Goal: Task Accomplishment & Management: Manage account settings

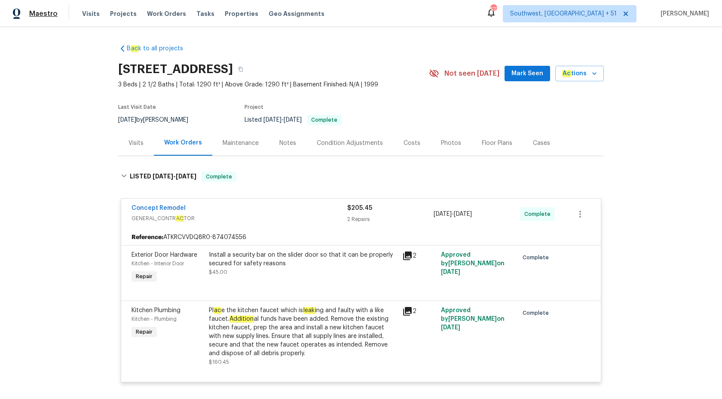
click at [47, 15] on span "Maestro" at bounding box center [43, 13] width 28 height 9
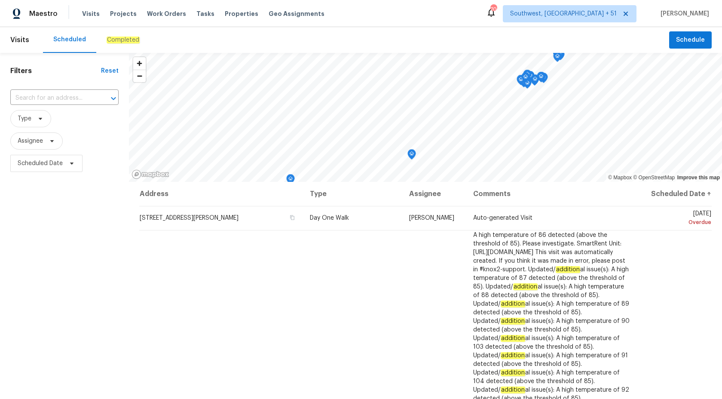
click at [122, 44] on div "Completed" at bounding box center [123, 40] width 33 height 9
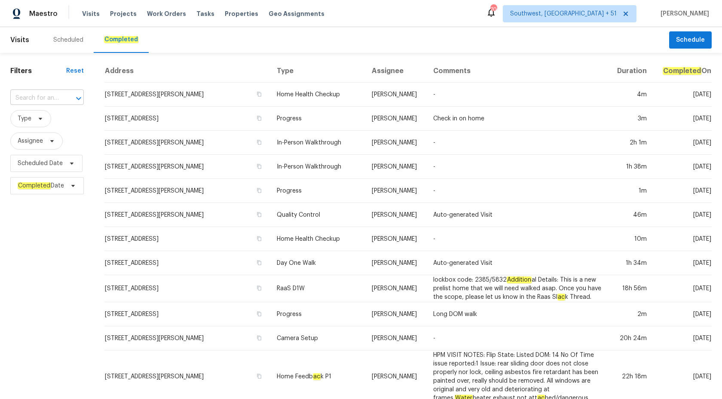
click at [43, 98] on input "text" at bounding box center [34, 98] width 49 height 13
paste input "[STREET_ADDRESS]"
type input "19558 Whispering Brook Dr, Tampa, FL 33647"
click at [37, 123] on li "19558 Whispering Brook Dr, Tampa, FL 33647" at bounding box center [47, 117] width 74 height 14
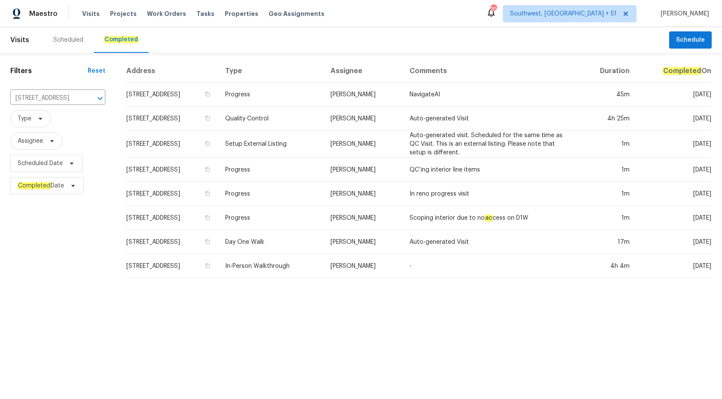
click at [294, 136] on td "Setup External Listing" at bounding box center [270, 144] width 105 height 27
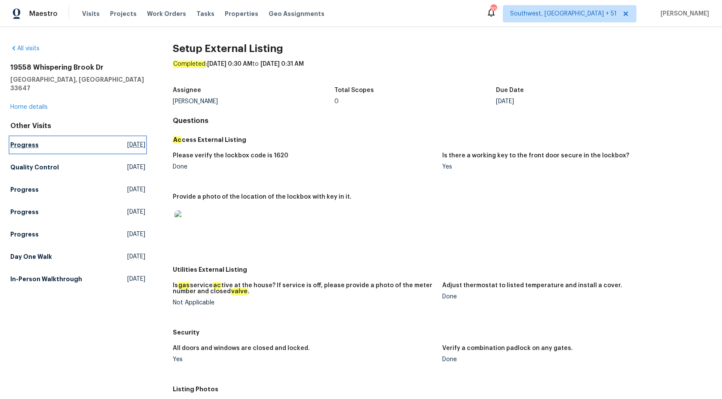
click at [38, 137] on link "Progress Tue, Sep 23 2025" at bounding box center [77, 144] width 135 height 15
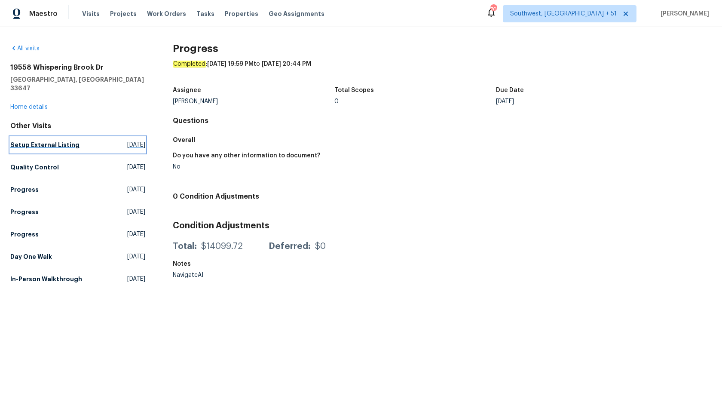
click at [27, 141] on h5 "Setup External Listing" at bounding box center [44, 145] width 69 height 9
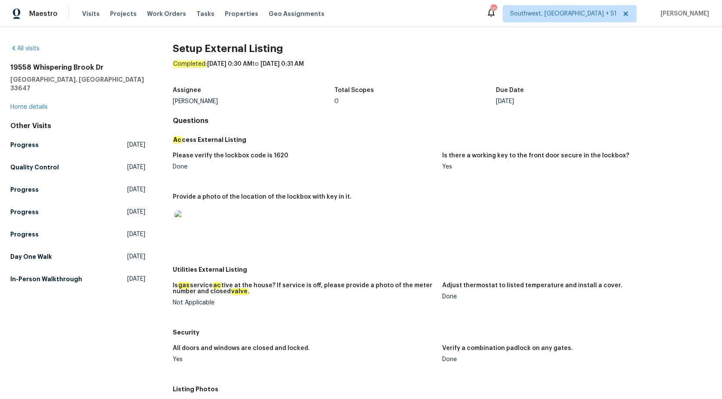
click at [305, 156] on div "Please verify the lockbox code is 1620" at bounding box center [304, 158] width 263 height 11
click at [23, 236] on div "Other Visits Progress Tue, Sep 23 2025 Quality Control Tue, Sep 23 2025 Progres…" at bounding box center [77, 204] width 135 height 165
click at [21, 252] on h5 "Day One Walk" at bounding box center [31, 256] width 42 height 9
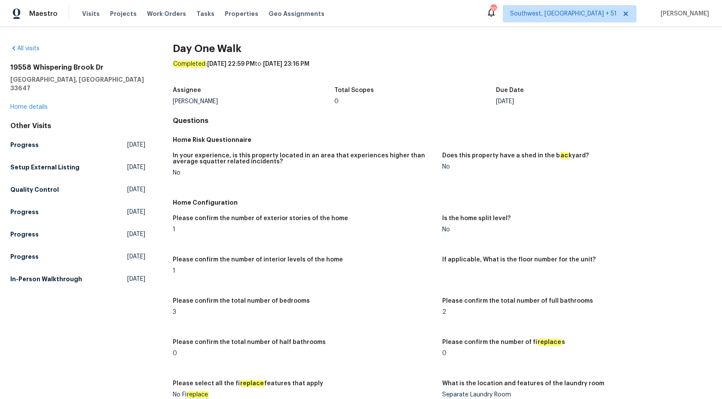
click at [427, 208] on div "Home Configuration" at bounding box center [442, 202] width 539 height 15
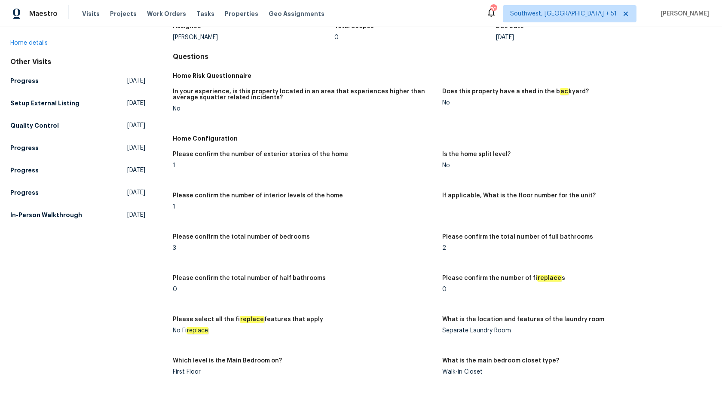
click at [428, 217] on figure "Please confirm the number of interior levels of the home 1" at bounding box center [308, 208] width 270 height 31
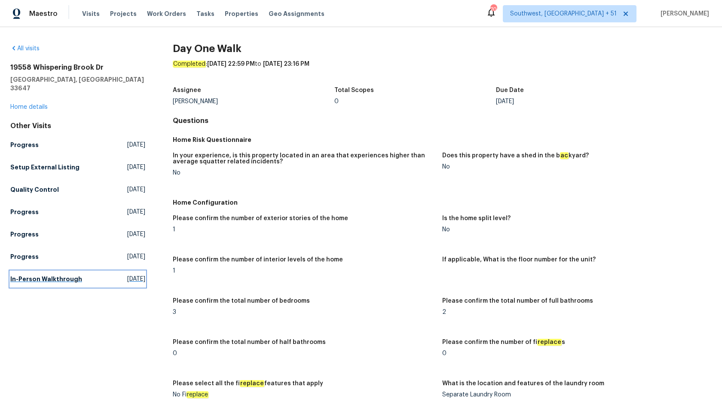
click at [56, 275] on h5 "In-Person Walkthrough" at bounding box center [46, 279] width 72 height 9
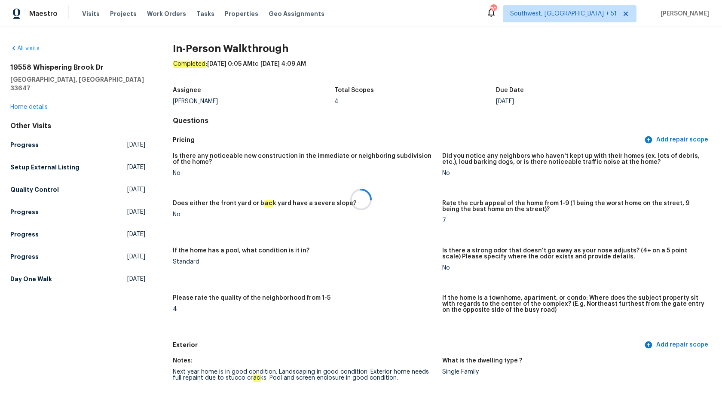
click at [408, 214] on div at bounding box center [361, 199] width 722 height 399
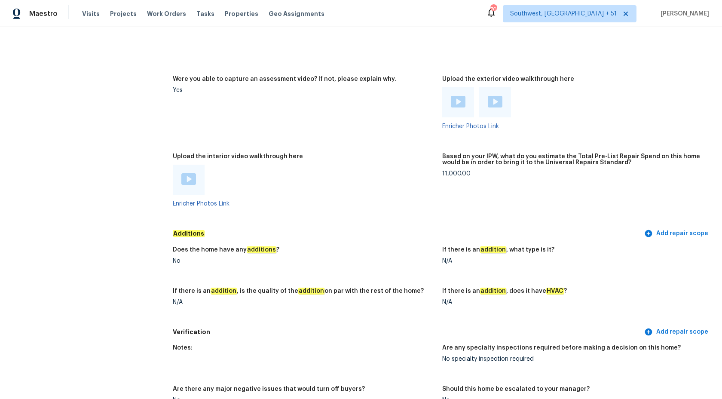
scroll to position [1744, 0]
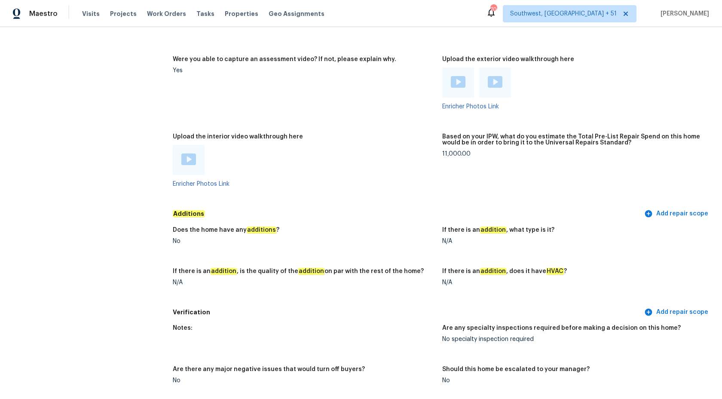
click at [408, 214] on h5 "Additions" at bounding box center [408, 213] width 470 height 9
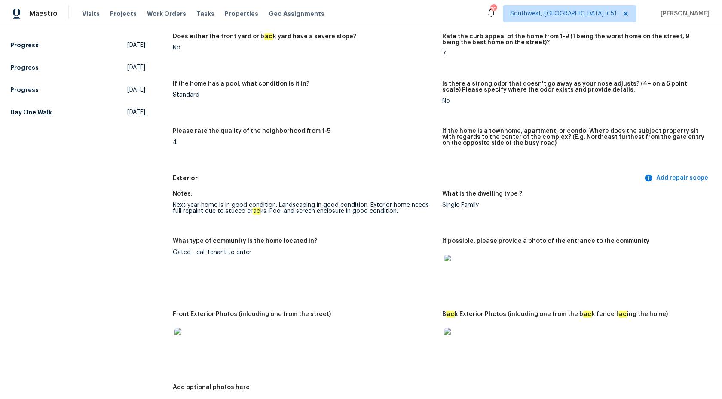
scroll to position [0, 0]
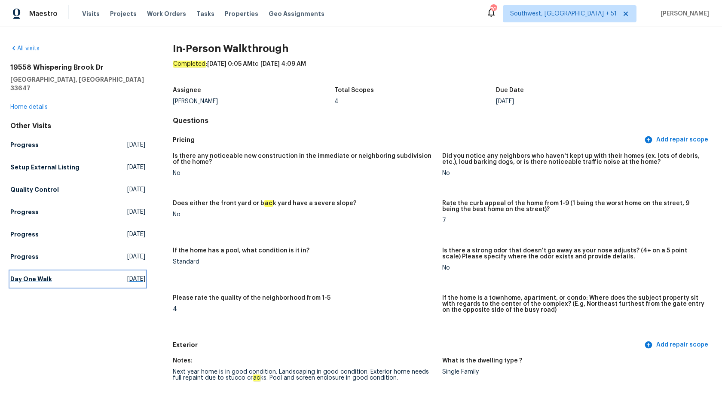
click at [23, 275] on h5 "Day One Walk" at bounding box center [31, 279] width 42 height 9
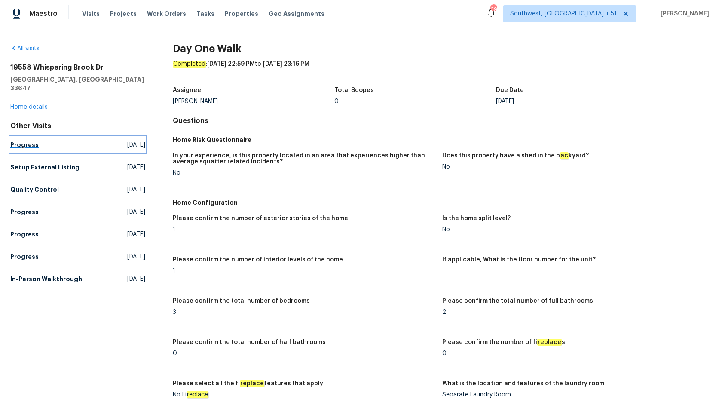
click at [21, 141] on h5 "Progress" at bounding box center [24, 145] width 28 height 9
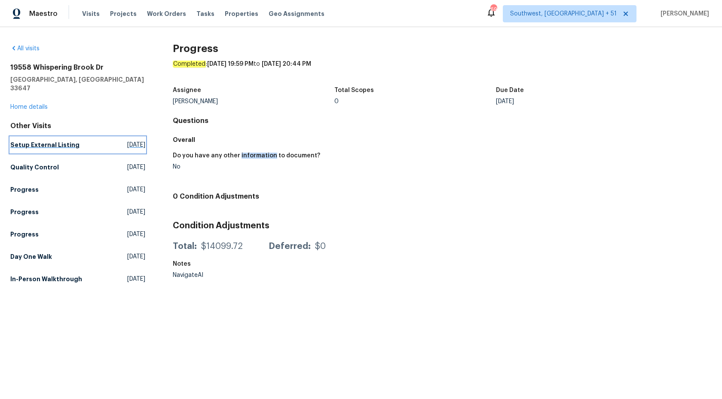
click at [39, 141] on h5 "Setup External Listing" at bounding box center [44, 145] width 69 height 9
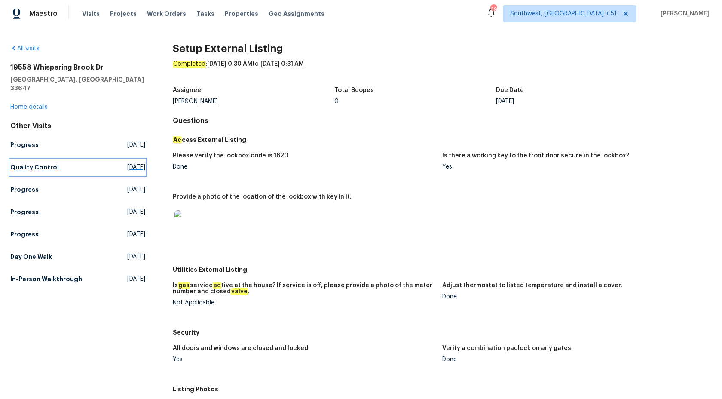
click at [15, 163] on h5 "Quality Control" at bounding box center [34, 167] width 49 height 9
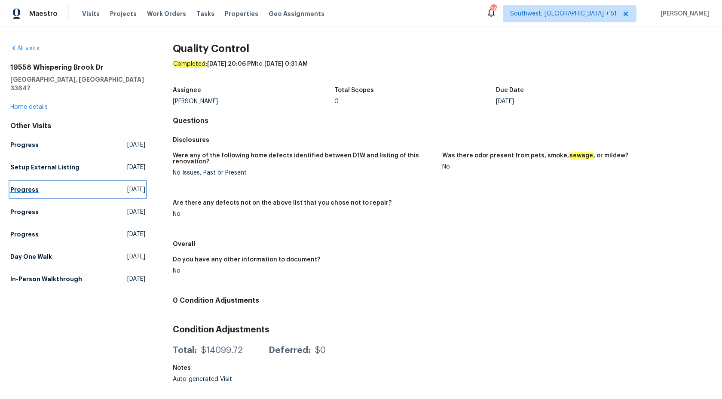
click at [25, 185] on h5 "Progress" at bounding box center [24, 189] width 28 height 9
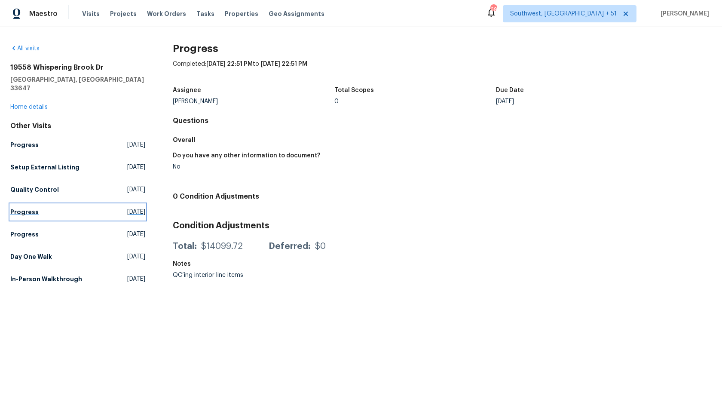
click at [27, 208] on h5 "Progress" at bounding box center [24, 212] width 28 height 9
click at [17, 230] on h5 "Progress" at bounding box center [24, 234] width 28 height 9
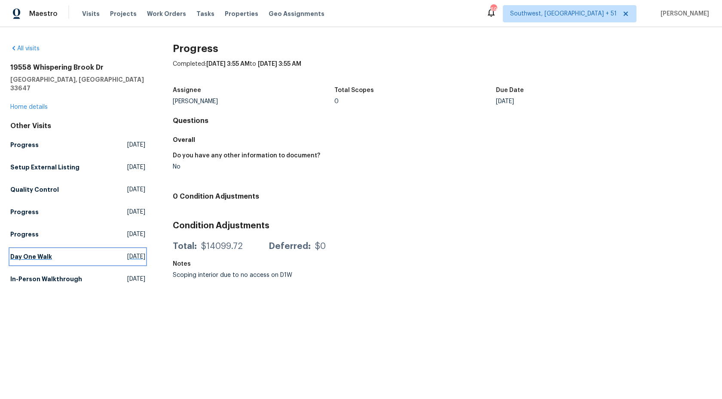
click at [31, 254] on link "Day One Walk Mon, Sep 15 2025" at bounding box center [77, 256] width 135 height 15
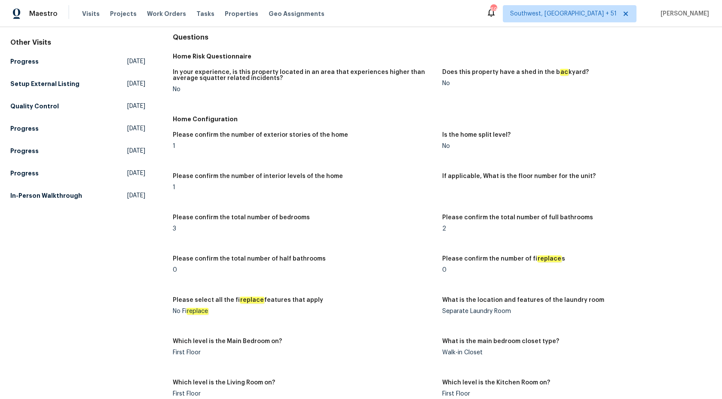
scroll to position [15, 0]
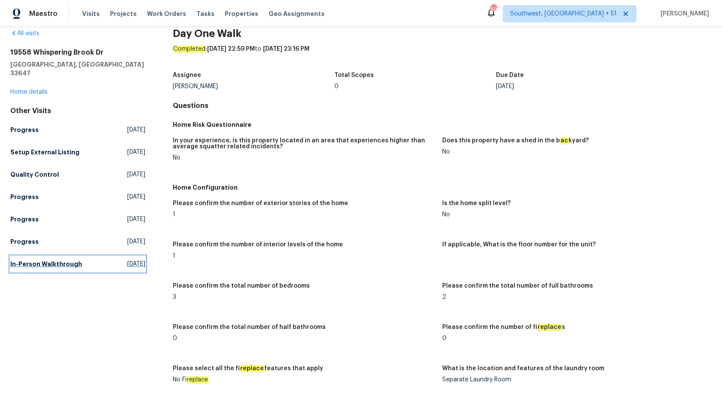
click at [46, 261] on link "In-Person Walkthrough Tue, Jul 22 2025" at bounding box center [77, 263] width 135 height 15
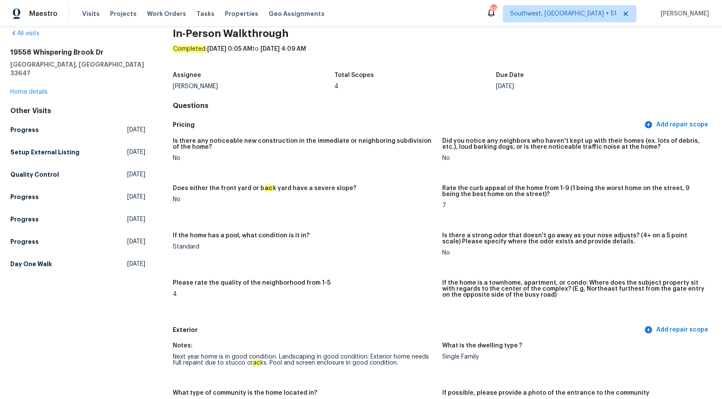
scroll to position [234, 0]
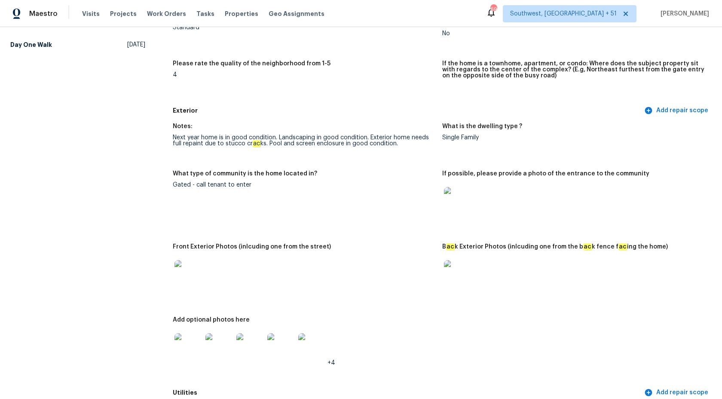
click at [376, 181] on div "What type of community is the home located in?" at bounding box center [304, 176] width 263 height 11
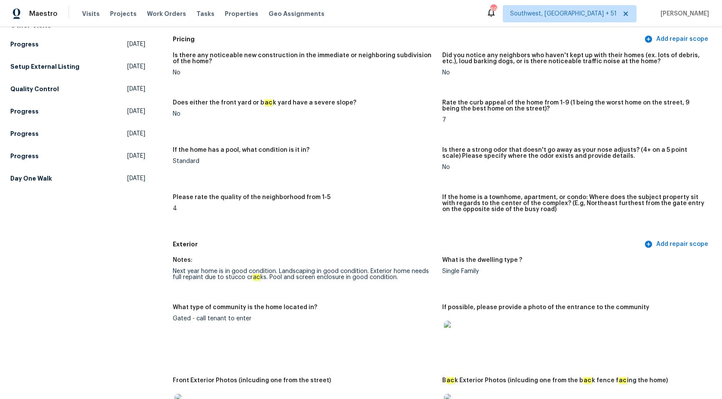
scroll to position [0, 0]
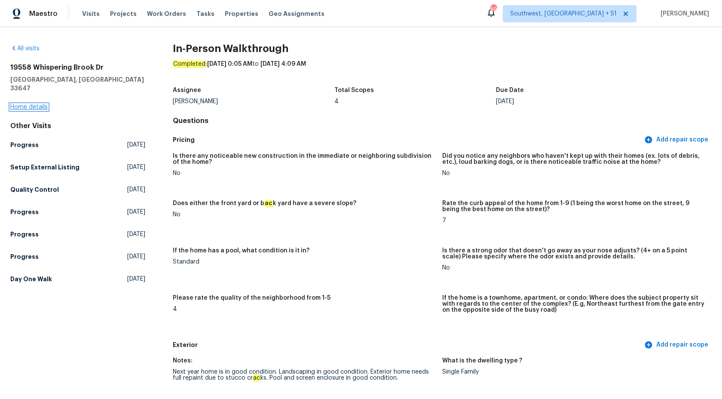
click at [30, 104] on link "Home details" at bounding box center [28, 107] width 37 height 6
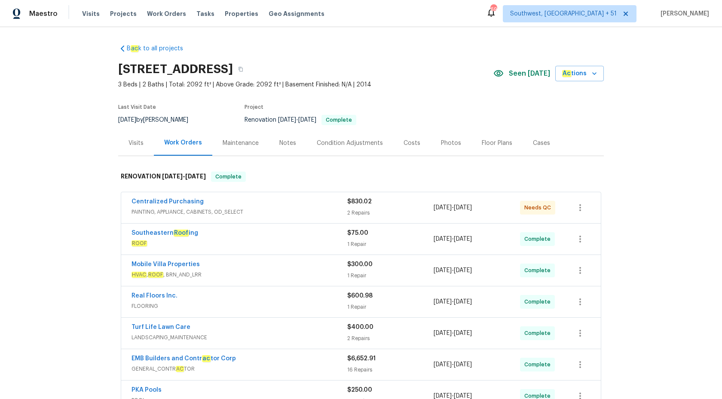
scroll to position [147, 0]
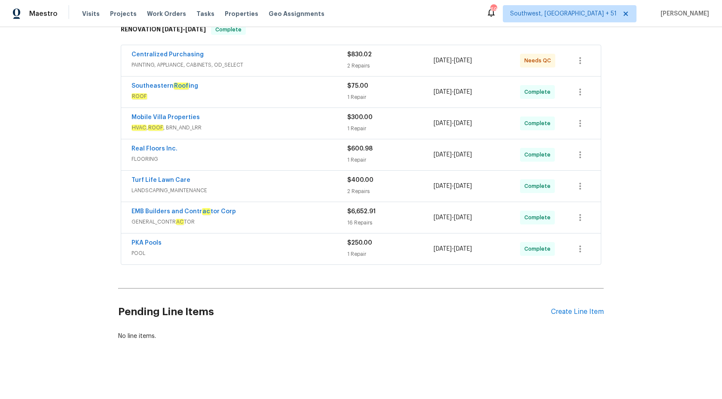
click at [322, 250] on span "POOL" at bounding box center [240, 253] width 216 height 9
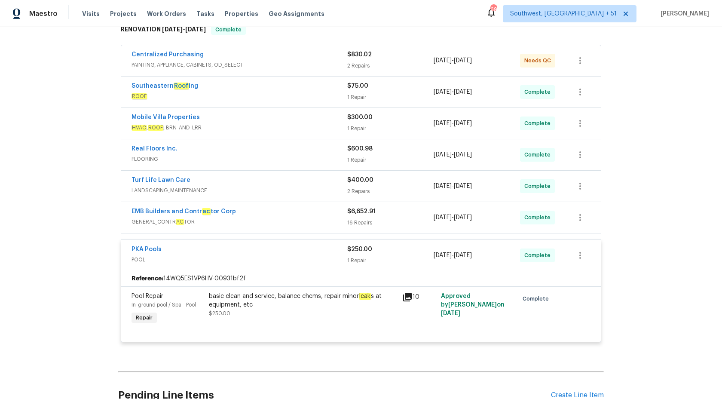
click at [322, 250] on div "PKA Pools" at bounding box center [240, 250] width 216 height 10
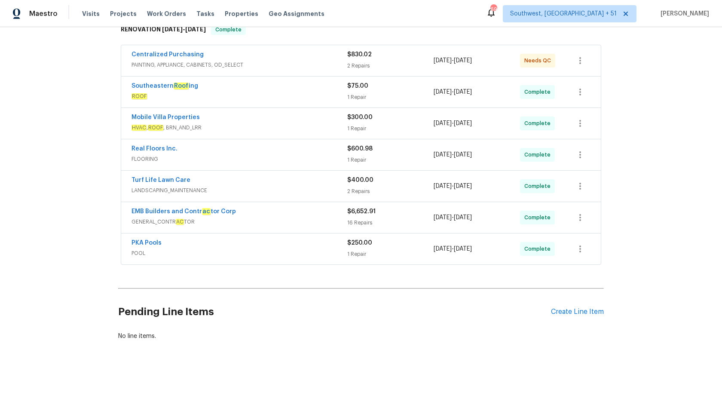
click at [307, 66] on span "PAINTING, APPLIANCE, CABINETS, OD_SELECT" at bounding box center [240, 65] width 216 height 9
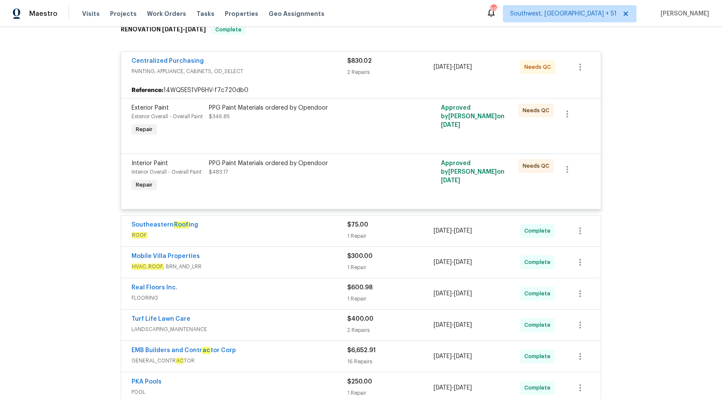
click at [306, 66] on div "Centralized Purchasing" at bounding box center [240, 62] width 216 height 10
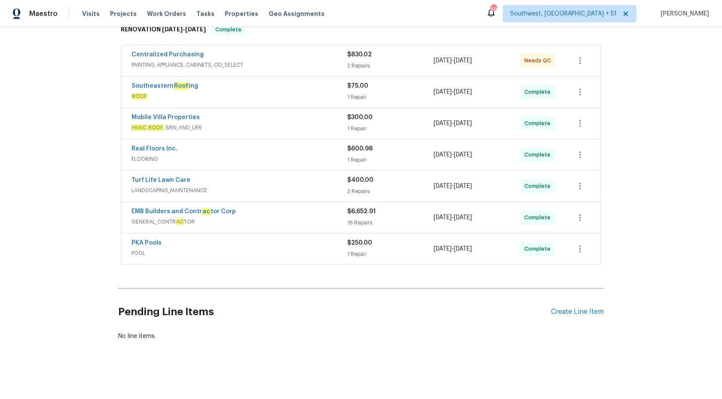
click at [316, 101] on div "Southeastern Roof ing ROOF" at bounding box center [240, 92] width 216 height 21
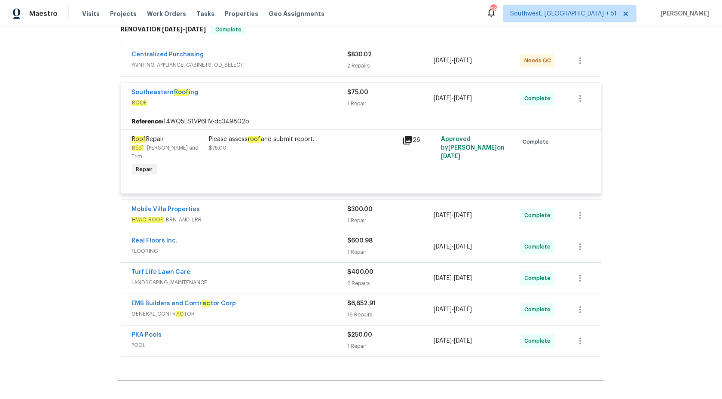
click at [316, 101] on span "ROOF" at bounding box center [240, 102] width 216 height 9
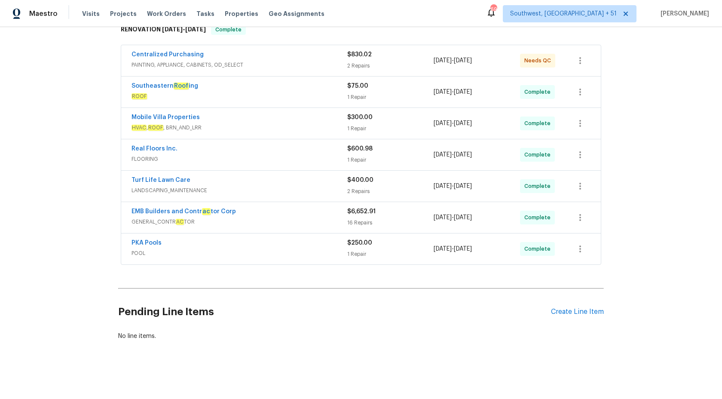
click at [316, 131] on span "HVAC , ROOF , BRN_AND_LRR" at bounding box center [240, 127] width 216 height 9
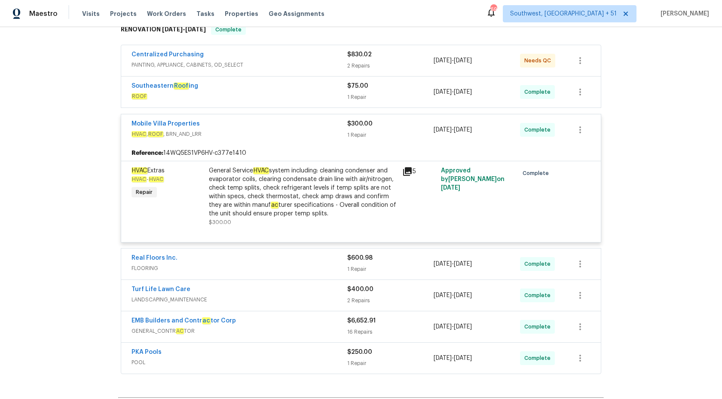
click at [316, 131] on span "HVAC , ROOF , BRN_AND_LRR" at bounding box center [240, 134] width 216 height 9
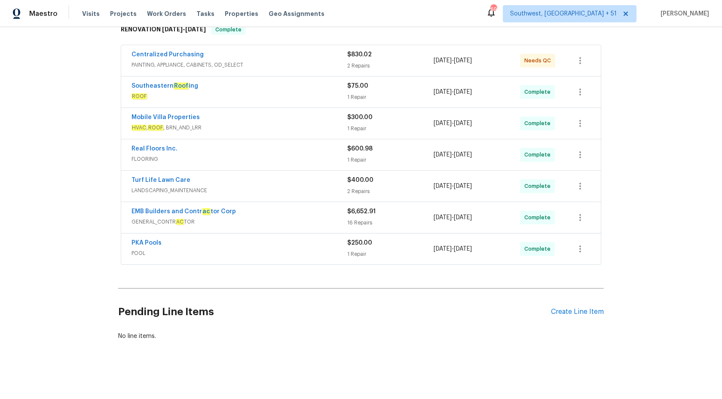
click at [327, 157] on span "FLOORING" at bounding box center [240, 159] width 216 height 9
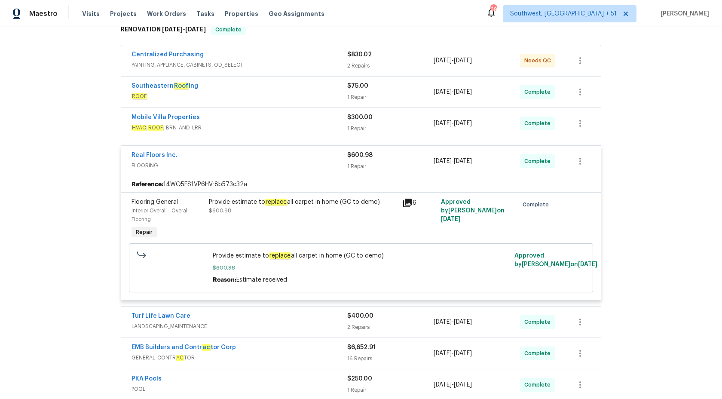
scroll to position [216, 0]
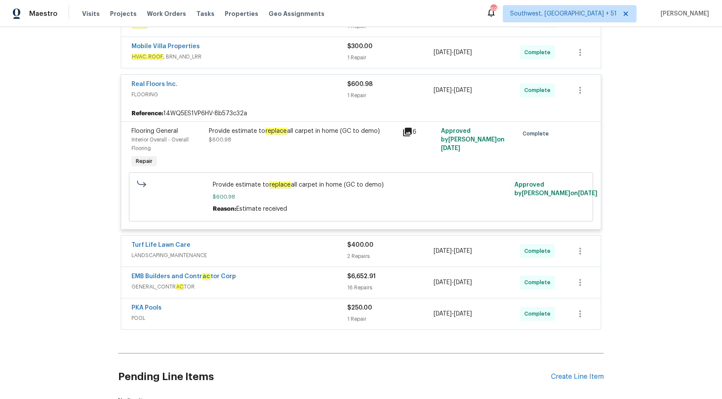
click at [369, 98] on div "1 Repair" at bounding box center [390, 95] width 86 height 9
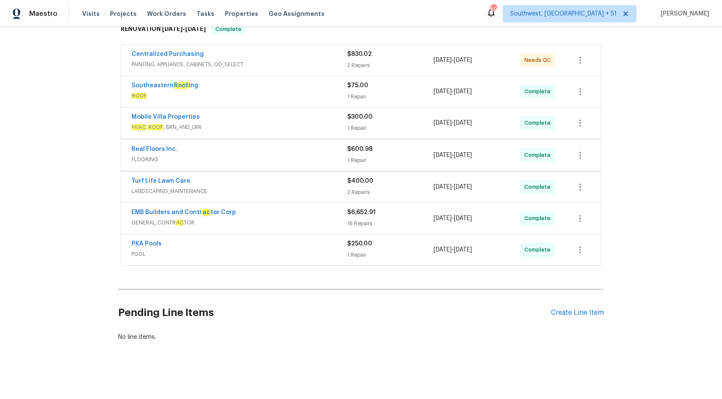
scroll to position [147, 0]
click at [301, 210] on div "EMB Builders and Contr ac tor Corp" at bounding box center [240, 212] width 216 height 10
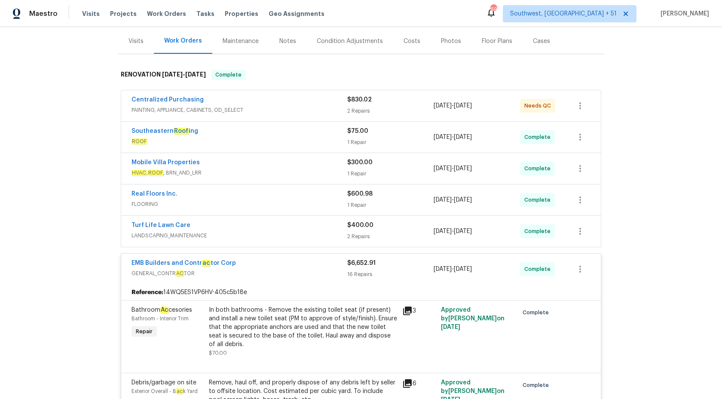
scroll to position [0, 0]
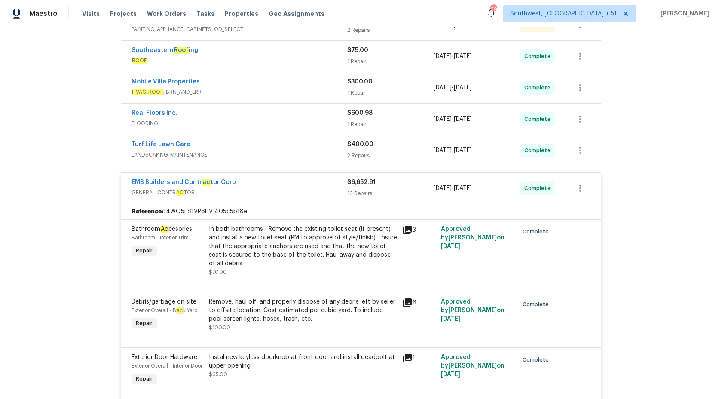
click at [360, 196] on div "16 Repairs" at bounding box center [390, 193] width 86 height 9
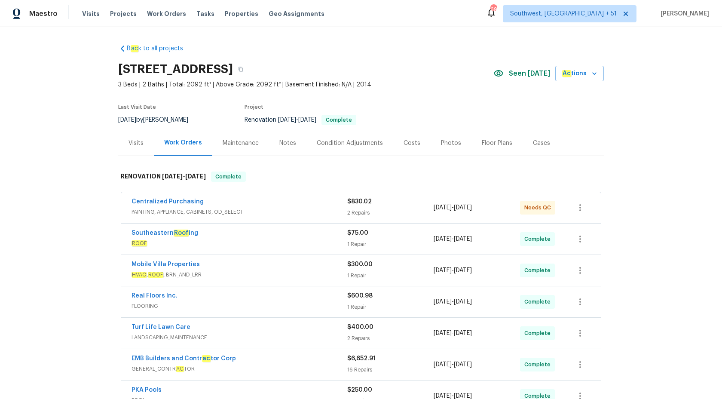
click at [288, 206] on div "Centralized Purchasing" at bounding box center [240, 202] width 216 height 10
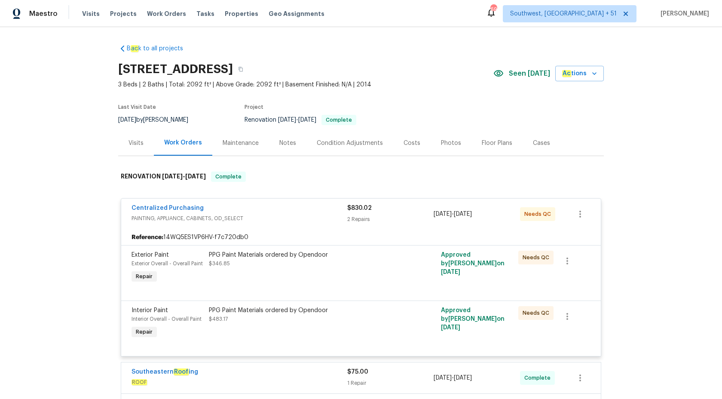
click at [288, 206] on div "Centralized Purchasing" at bounding box center [240, 209] width 216 height 10
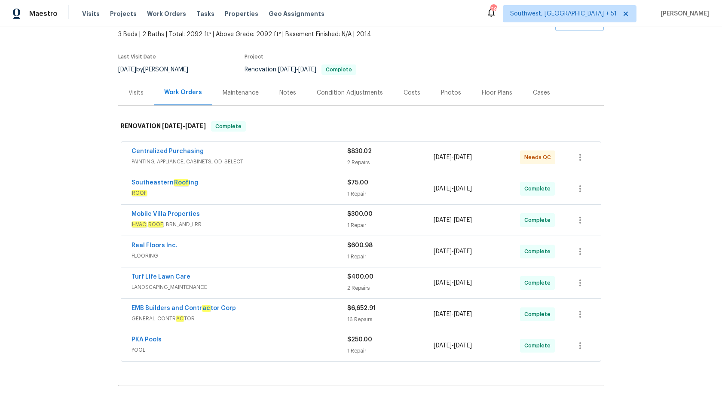
scroll to position [95, 0]
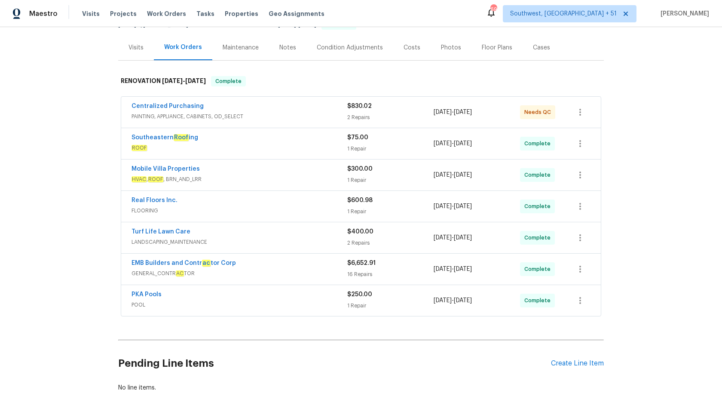
click at [293, 144] on span "ROOF" at bounding box center [240, 148] width 216 height 9
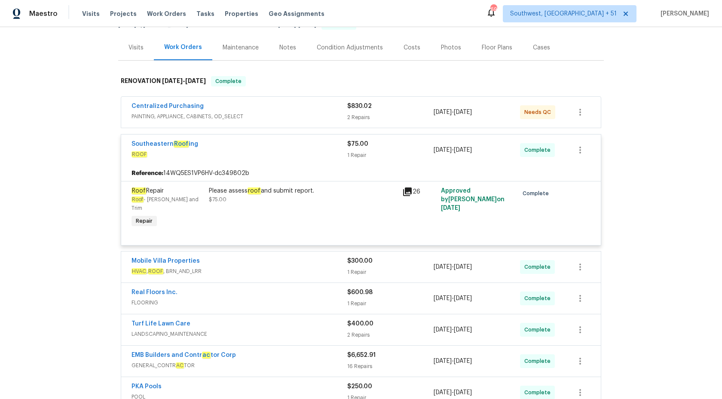
click at [294, 144] on div "Southeastern Roof ing" at bounding box center [240, 145] width 216 height 10
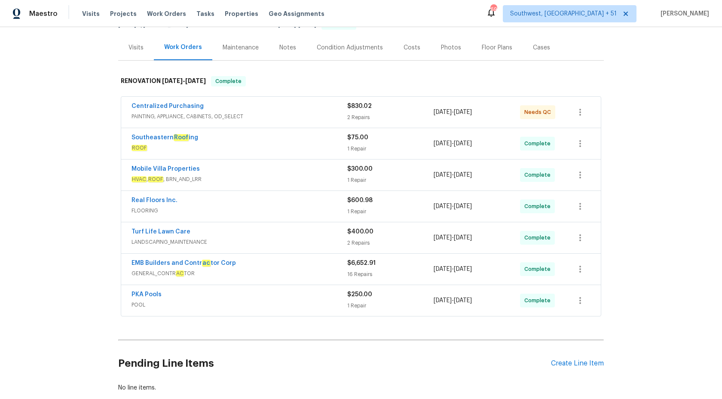
click at [326, 174] on div "Mobile Villa Properties" at bounding box center [240, 170] width 216 height 10
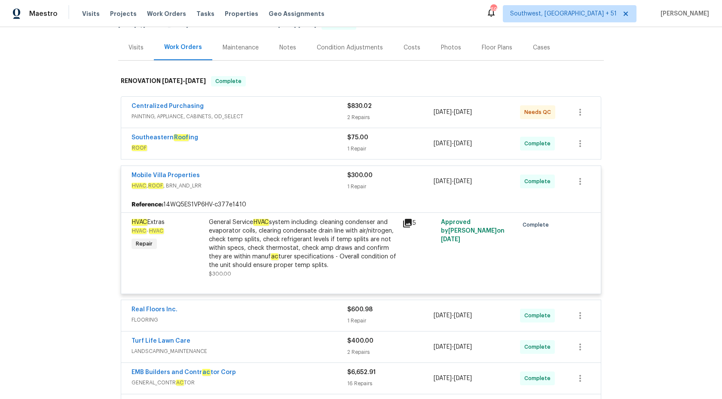
click at [325, 171] on div "Mobile Villa Properties" at bounding box center [240, 176] width 216 height 10
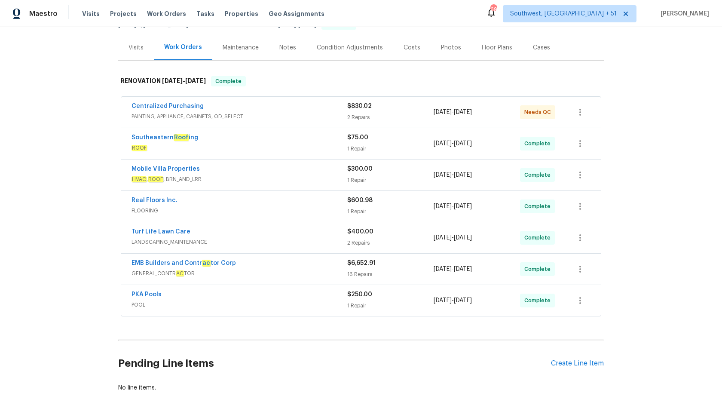
click at [313, 214] on span "FLOORING" at bounding box center [240, 210] width 216 height 9
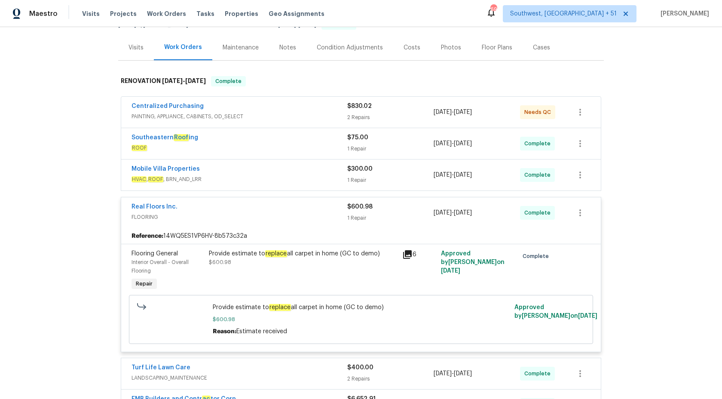
click at [313, 213] on span "FLOORING" at bounding box center [240, 217] width 216 height 9
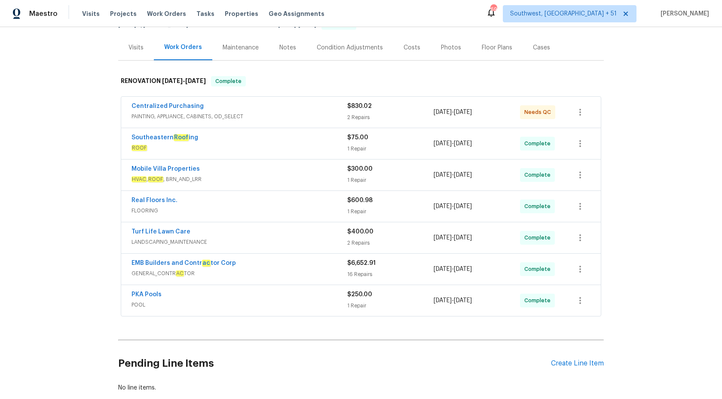
click at [346, 245] on span "LANDSCAPING_MAINTENANCE" at bounding box center [240, 242] width 216 height 9
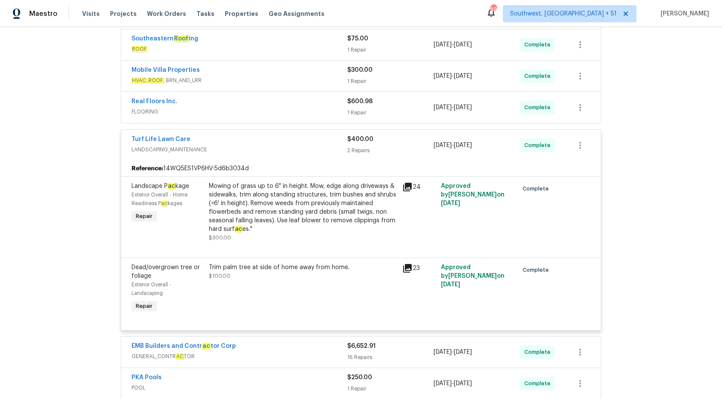
click at [332, 150] on span "LANDSCAPING_MAINTENANCE" at bounding box center [240, 149] width 216 height 9
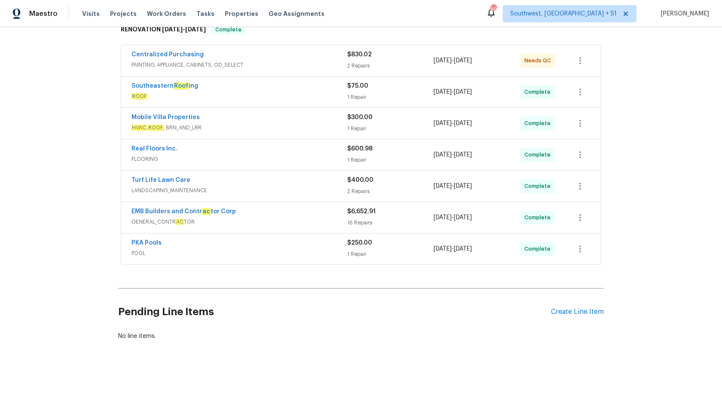
click at [320, 224] on span "GENERAL_CONTR AC TOR" at bounding box center [240, 222] width 216 height 9
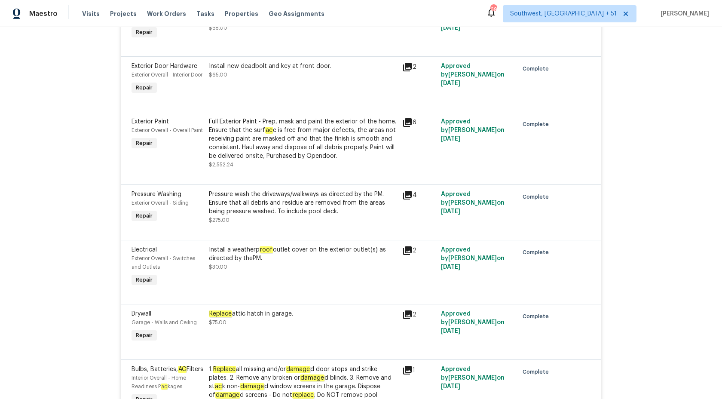
scroll to position [0, 0]
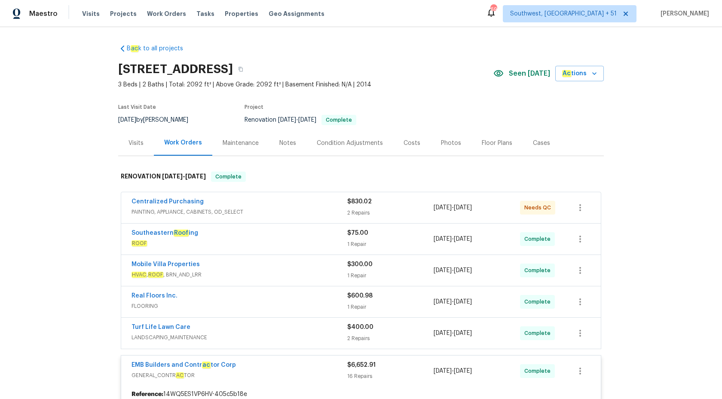
click at [49, 9] on div "Maestro" at bounding box center [29, 13] width 58 height 17
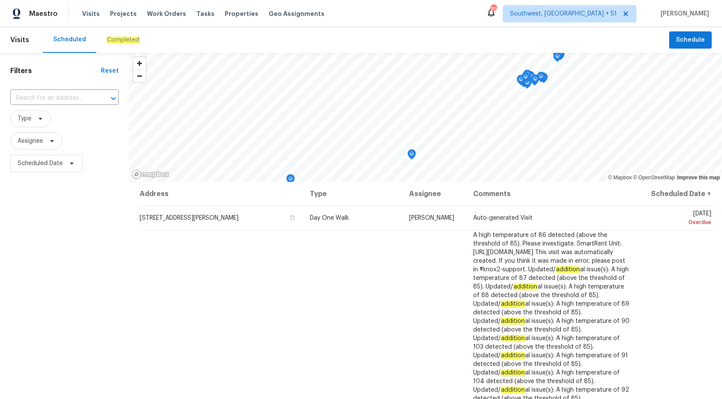
click at [111, 41] on em "Completed" at bounding box center [123, 40] width 33 height 7
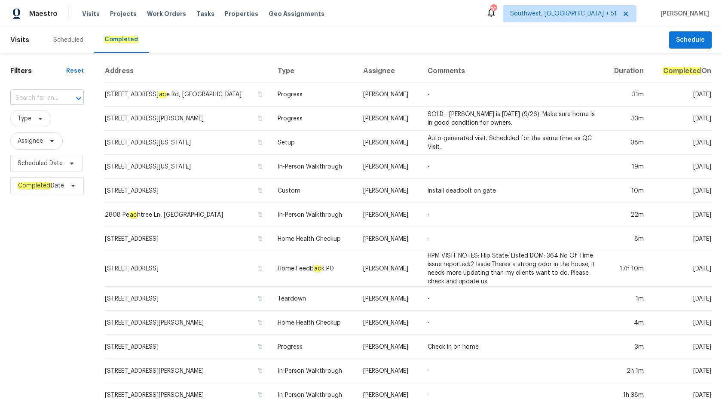
click at [46, 101] on input "text" at bounding box center [34, 98] width 49 height 13
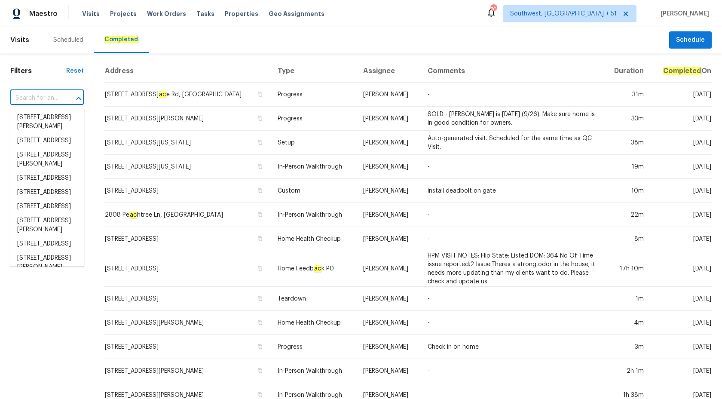
paste input "Buyer is encouraged to review up to date flood maps for current information"
type input "Buyer is encouraged to review up to date flood maps for current information"
click at [35, 98] on input "text" at bounding box center [34, 98] width 49 height 13
paste input "8114 Pond Shadow Ln, Tampa, FL 33635"
type input "8114 Pond Shadow Ln, Tampa, FL 33635"
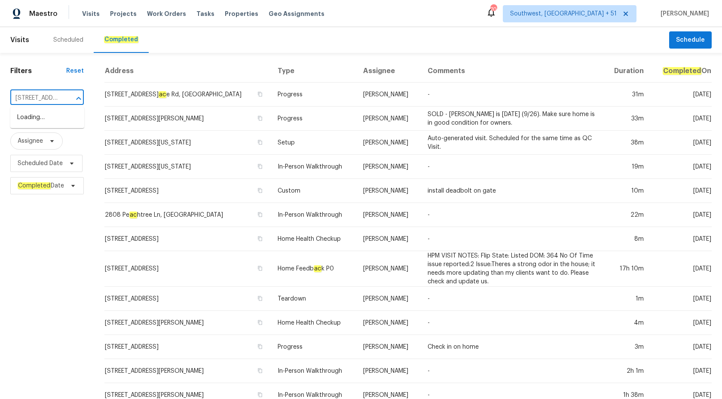
scroll to position [0, 67]
click at [51, 122] on li "8114 Pond Shadow Ln, Tampa, FL 33635" at bounding box center [47, 117] width 74 height 14
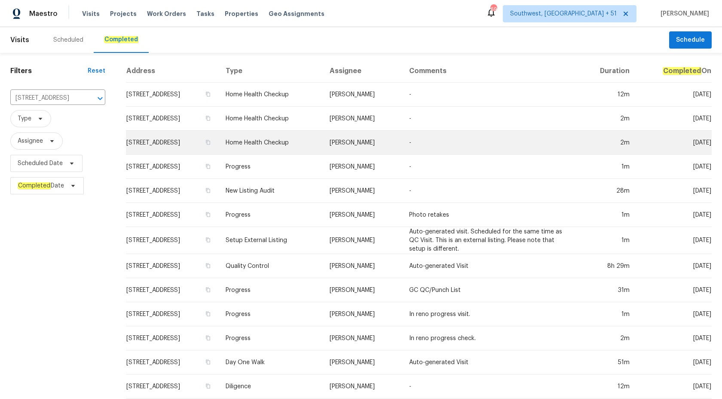
click at [423, 141] on td "-" at bounding box center [490, 143] width 176 height 24
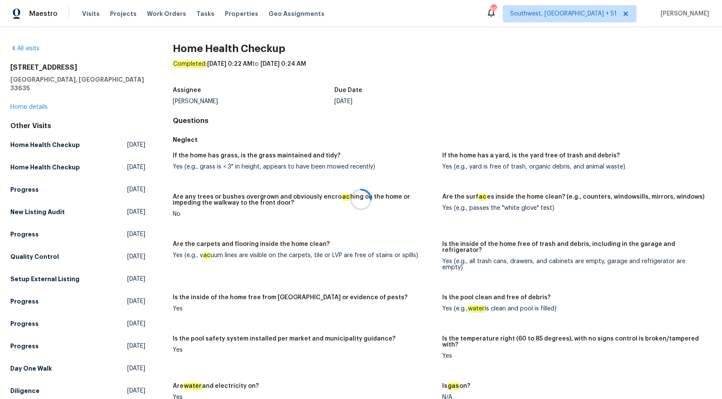
click at [37, 99] on div at bounding box center [361, 199] width 722 height 399
click at [28, 104] on link "Home details" at bounding box center [28, 107] width 37 height 6
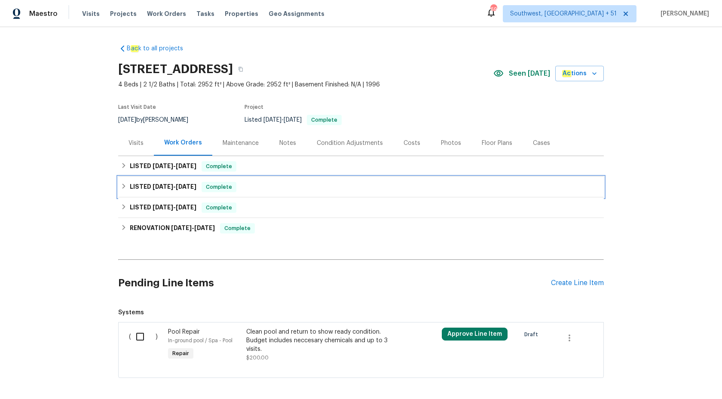
click at [202, 187] on div "Complete" at bounding box center [219, 187] width 35 height 10
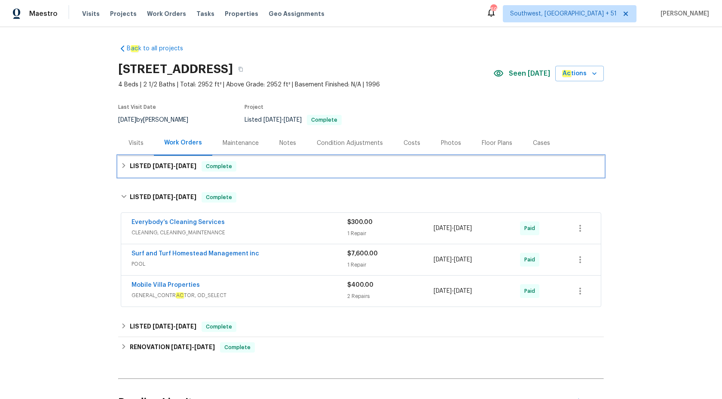
click at [224, 169] on span "Complete" at bounding box center [218, 166] width 33 height 9
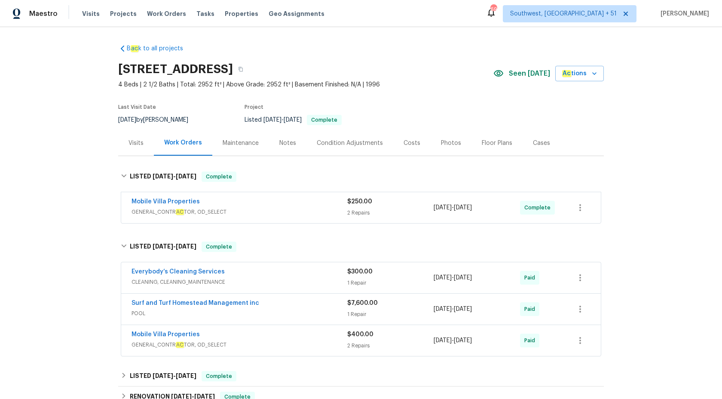
click at [266, 208] on span "GENERAL_CONTR AC TOR, OD_SELECT" at bounding box center [240, 212] width 216 height 9
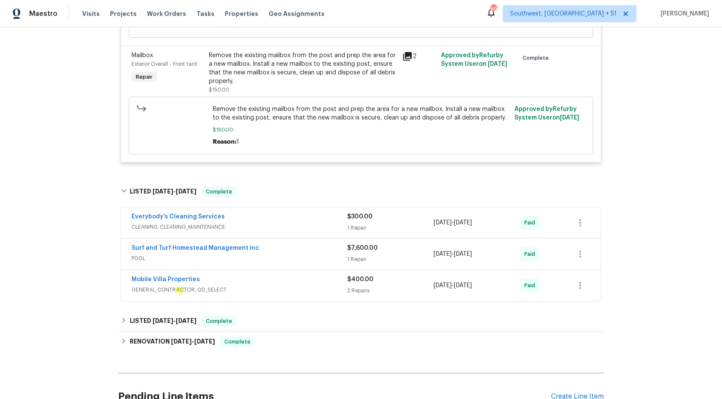
scroll to position [355, 0]
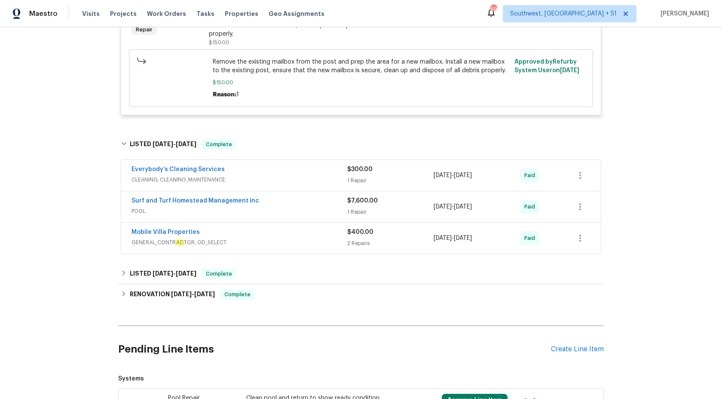
click at [260, 180] on span "CLEANING, CLEANING_MAINTENANCE" at bounding box center [240, 179] width 216 height 9
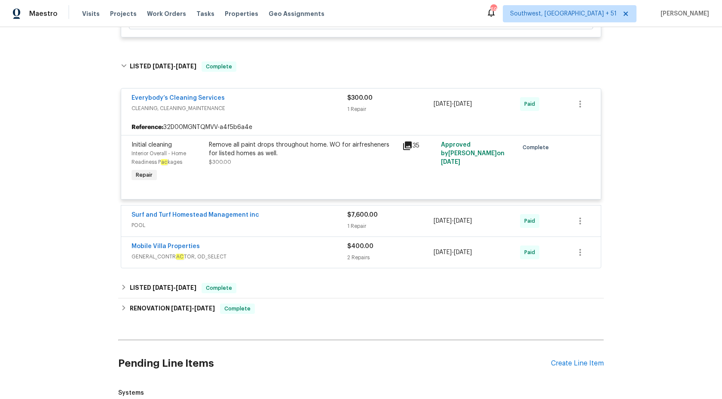
scroll to position [487, 0]
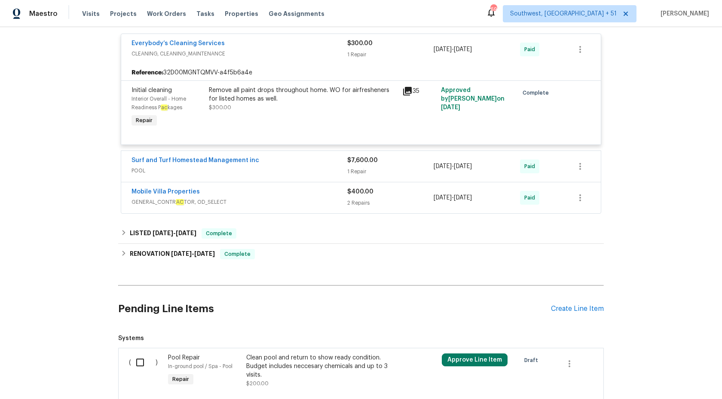
click at [286, 164] on div "Surf and Turf Homestead Management inc" at bounding box center [240, 161] width 216 height 10
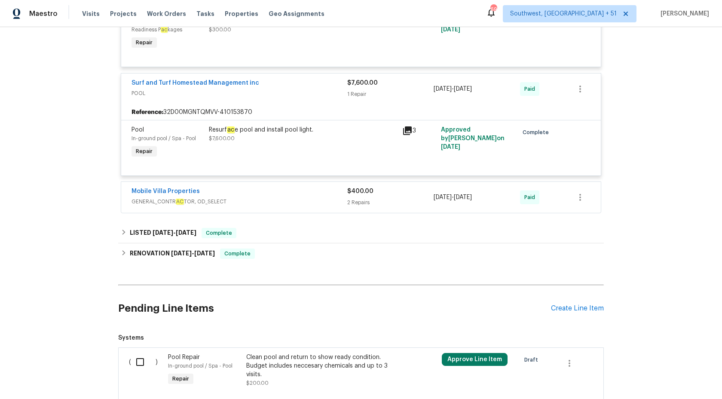
scroll to position [630, 0]
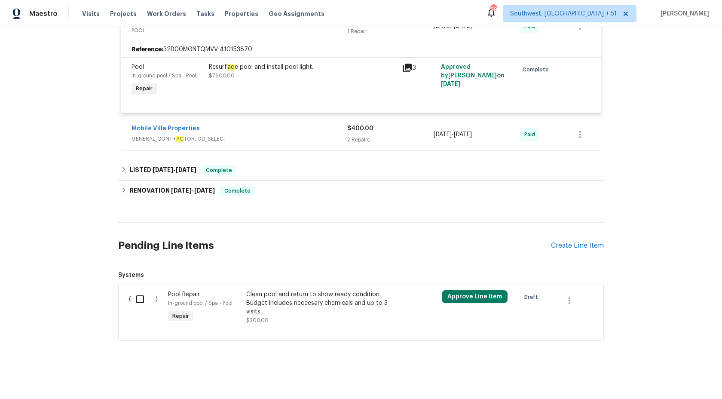
click at [293, 139] on span "GENERAL_CONTR AC TOR, OD_SELECT" at bounding box center [240, 139] width 216 height 9
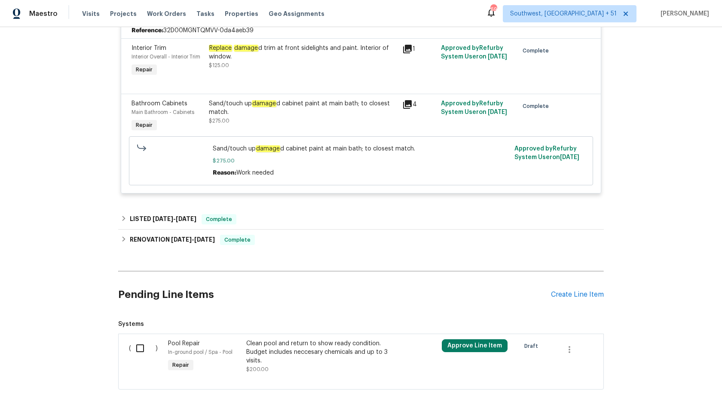
scroll to position [763, 0]
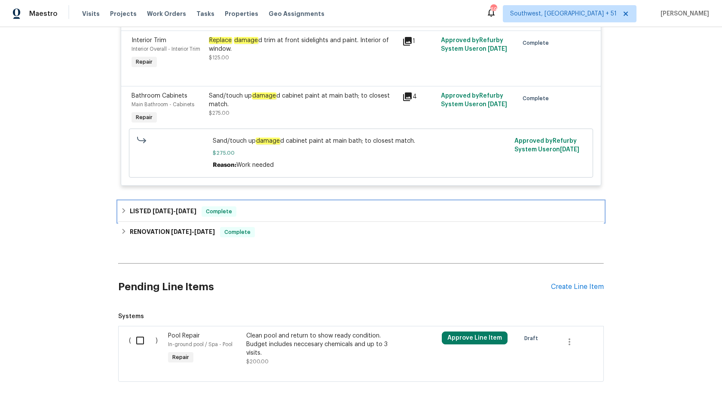
click at [244, 217] on div "LISTED 4/24/25 - 4/29/25 Complete" at bounding box center [361, 211] width 481 height 10
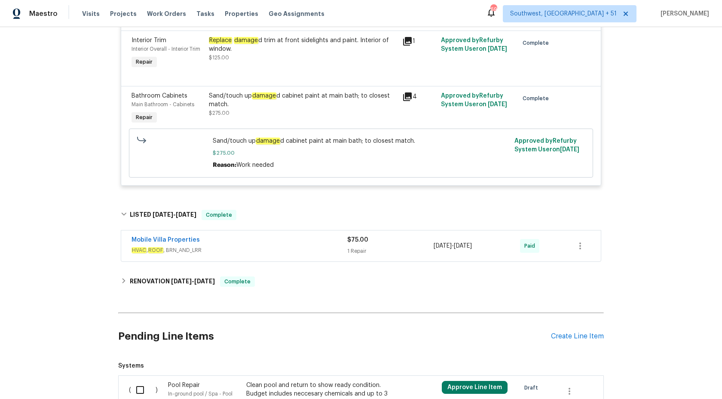
click at [295, 246] on div "Mobile Villa Properties" at bounding box center [240, 241] width 216 height 10
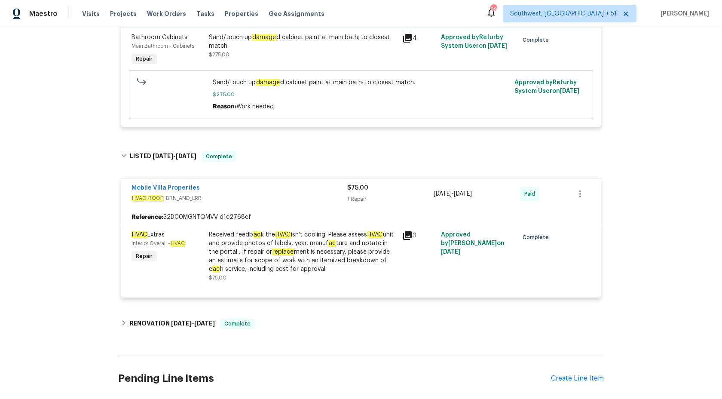
scroll to position [938, 0]
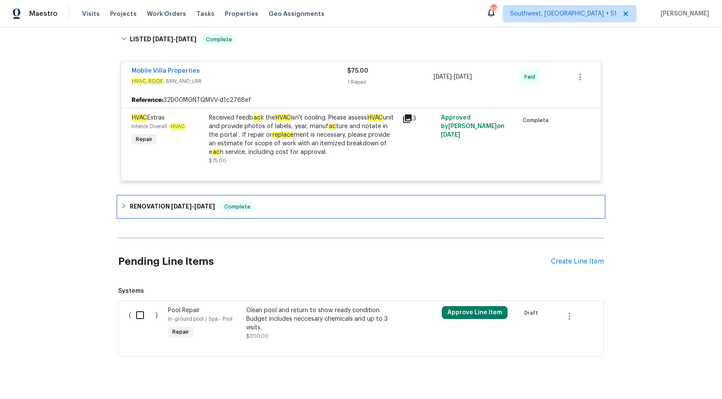
click at [254, 212] on div "Complete" at bounding box center [237, 207] width 35 height 10
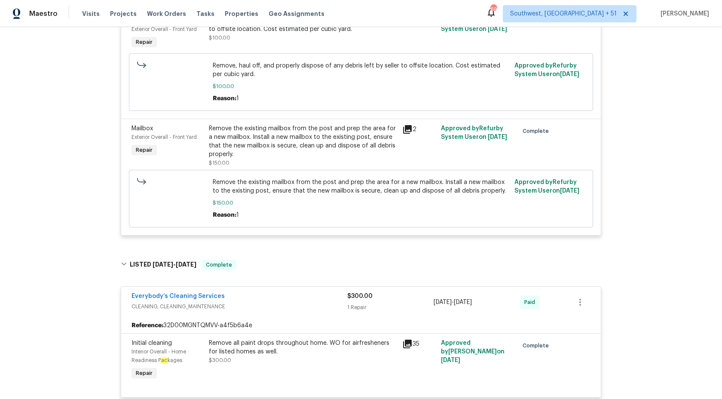
scroll to position [0, 0]
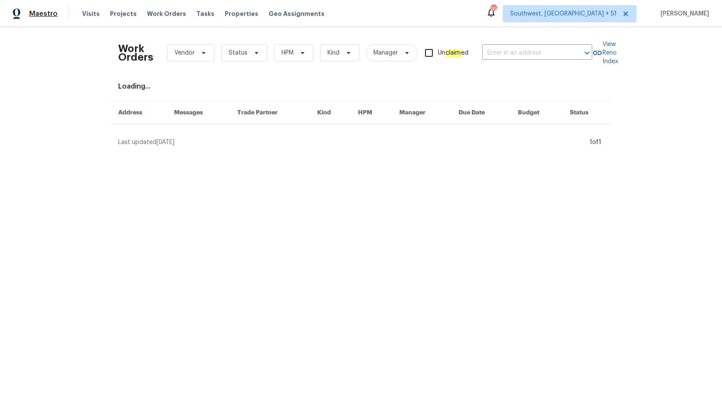
click at [45, 16] on span "Maestro" at bounding box center [43, 13] width 28 height 9
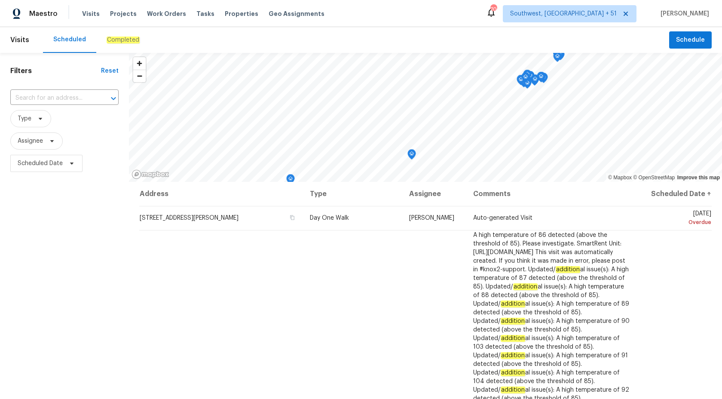
click at [116, 39] on em "Completed" at bounding box center [123, 40] width 33 height 7
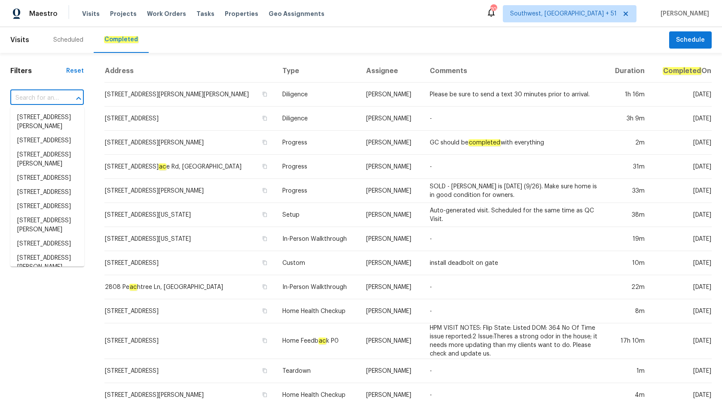
click at [38, 100] on input "text" at bounding box center [34, 98] width 49 height 13
paste input "[STREET_ADDRESS]"
type input "[STREET_ADDRESS]"
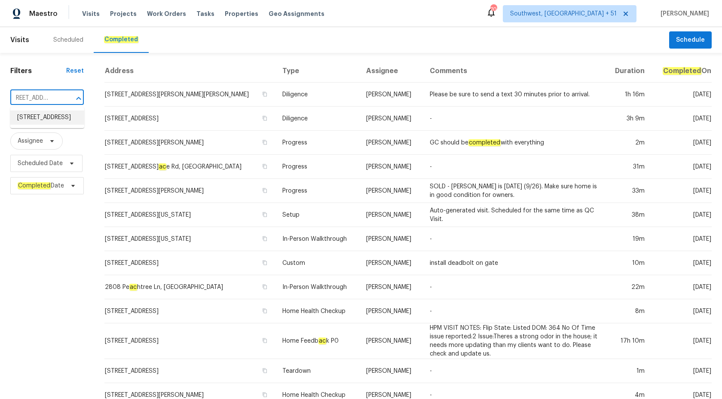
click at [53, 111] on li "4291 Poinciana Dr, Indian Lake Estates, FL 33855" at bounding box center [47, 117] width 74 height 14
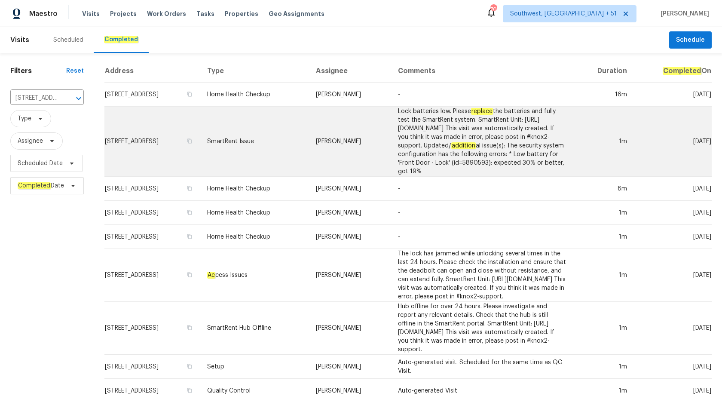
click at [369, 146] on td "Nick Christian" at bounding box center [350, 142] width 82 height 70
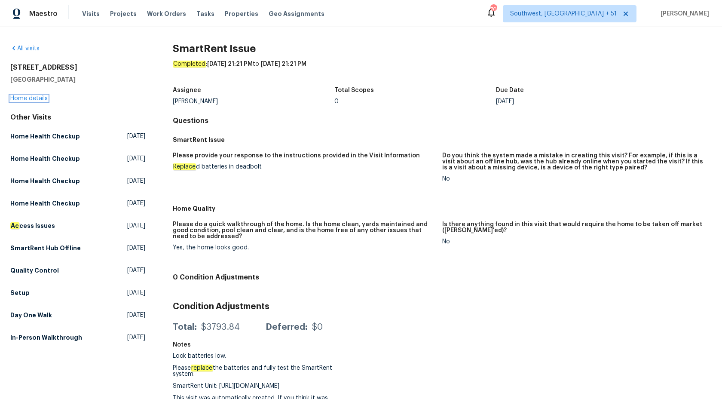
click at [30, 98] on link "Home details" at bounding box center [28, 98] width 37 height 6
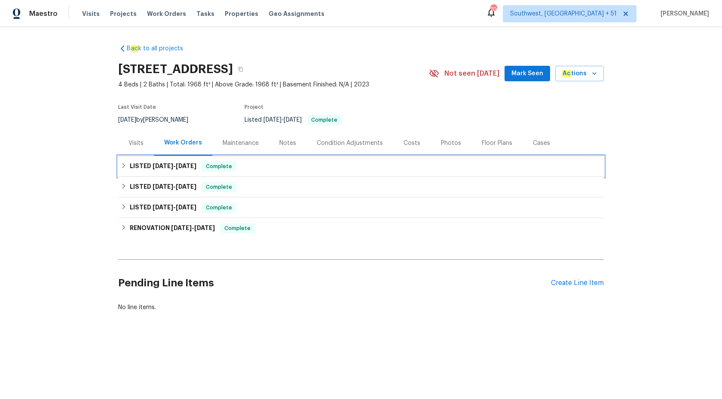
click at [179, 169] on h6 "LISTED 9/5/25 - 9/12/25" at bounding box center [163, 166] width 67 height 10
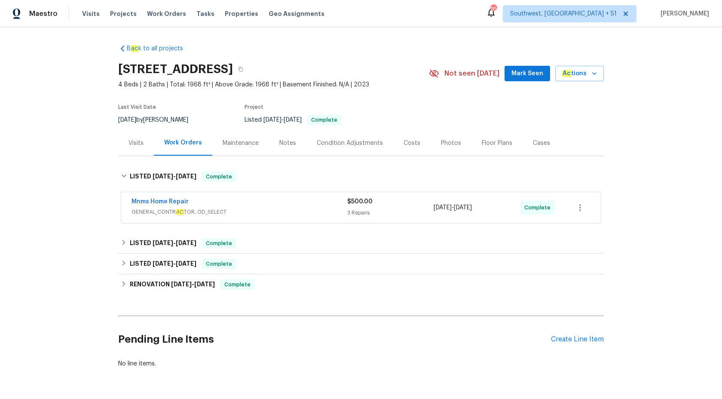
click at [283, 208] on span "GENERAL_CONTR AC TOR, OD_SELECT" at bounding box center [240, 212] width 216 height 9
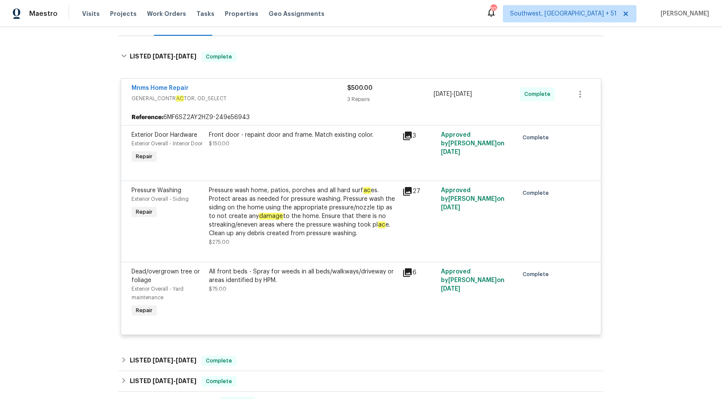
scroll to position [137, 0]
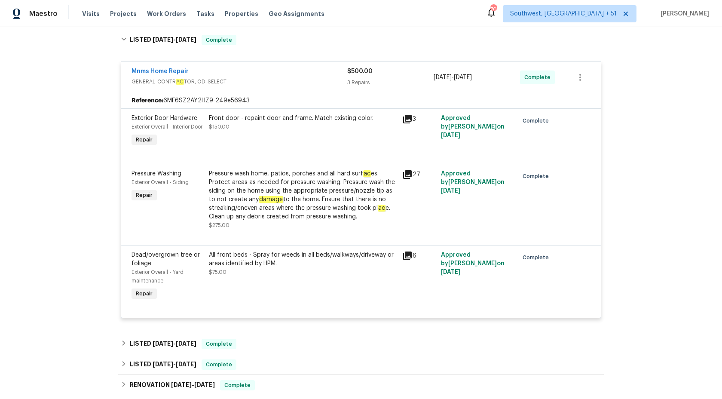
click at [340, 91] on div "Mnms Home Repair GENERAL_CONTR AC TOR, OD_SELECT $500.00 3 Repairs 9/5/2025 - 9…" at bounding box center [361, 77] width 480 height 31
click at [342, 82] on span "GENERAL_CONTR AC TOR, OD_SELECT" at bounding box center [240, 81] width 216 height 9
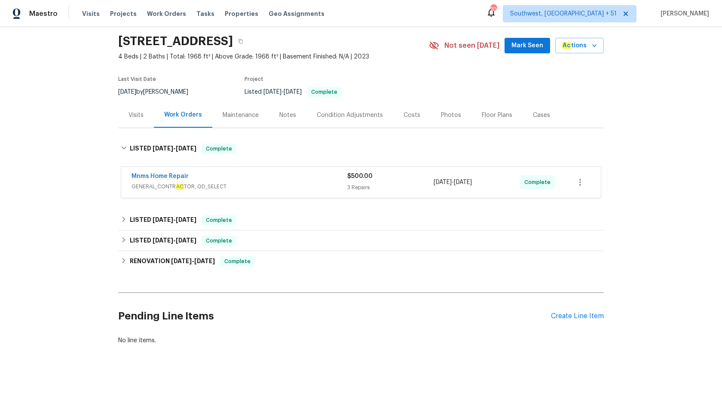
scroll to position [28, 0]
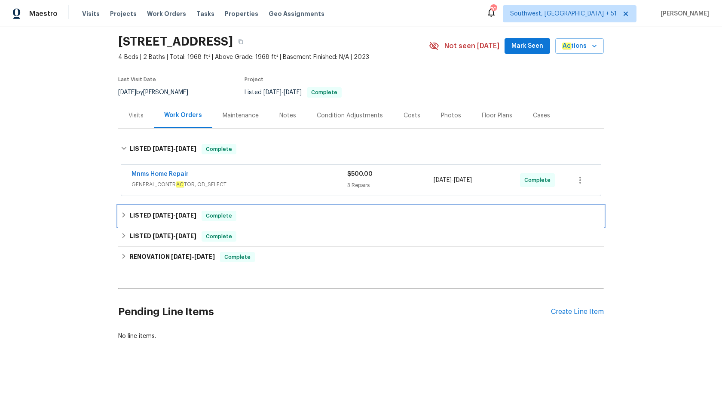
click at [201, 222] on div "LISTED 8/15/25 - 8/18/25 Complete" at bounding box center [361, 215] width 486 height 21
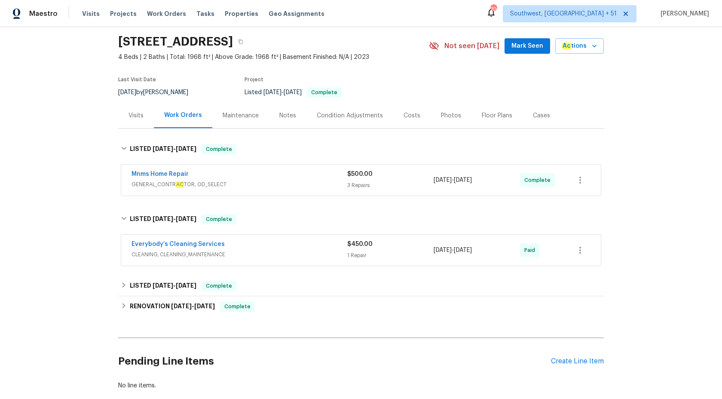
click at [292, 244] on div "Everybody’s Cleaning Services" at bounding box center [240, 245] width 216 height 10
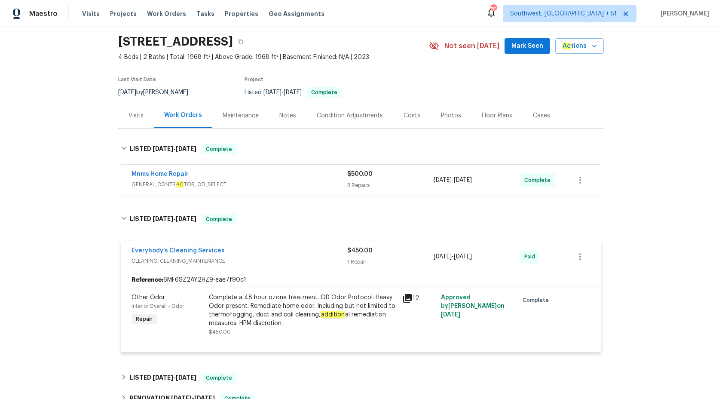
scroll to position [169, 0]
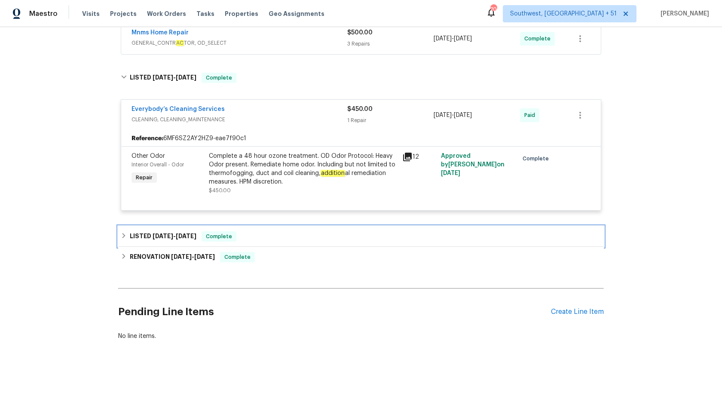
click at [233, 243] on div "LISTED 4/1/25 - 4/2/25 Complete" at bounding box center [361, 236] width 486 height 21
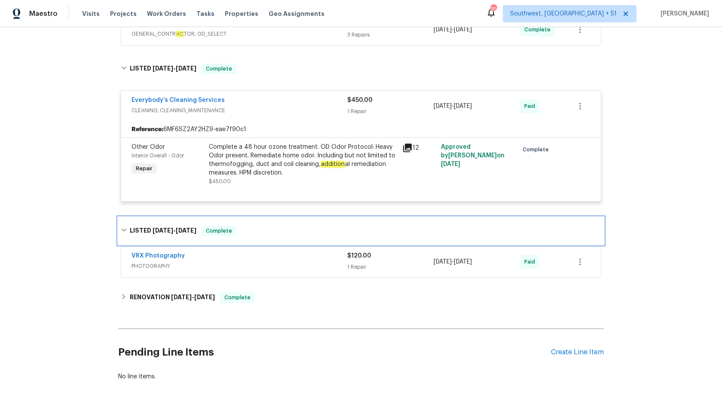
scroll to position [181, 0]
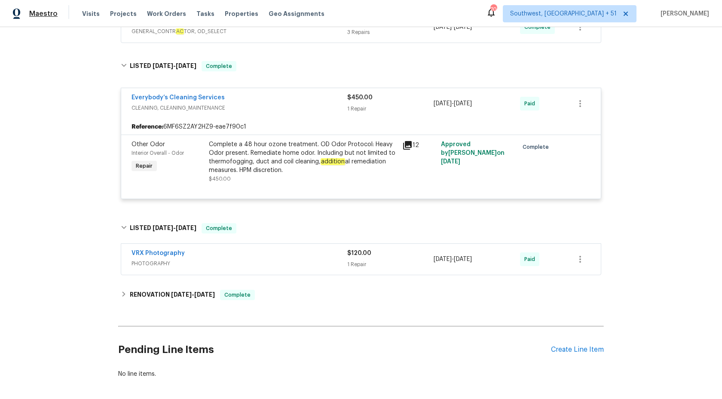
click at [51, 15] on span "Maestro" at bounding box center [43, 13] width 28 height 9
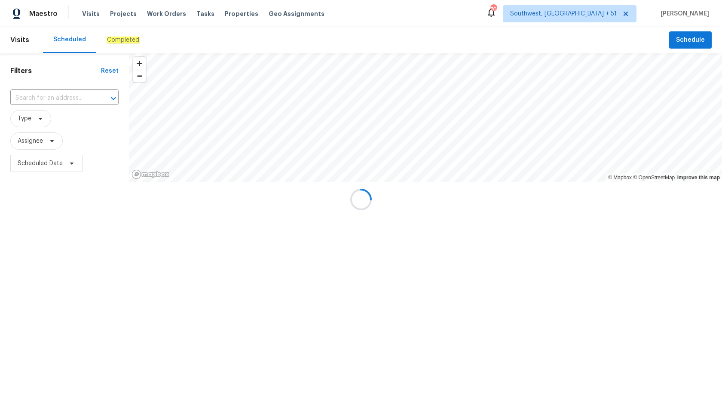
click at [85, 276] on div at bounding box center [361, 199] width 722 height 399
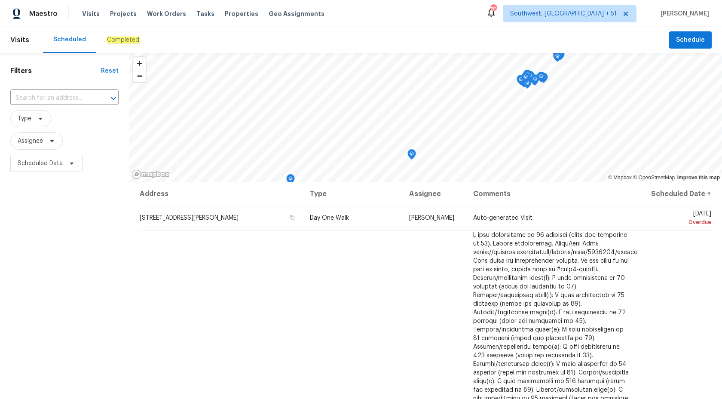
click at [112, 49] on div "Completed" at bounding box center [123, 40] width 54 height 26
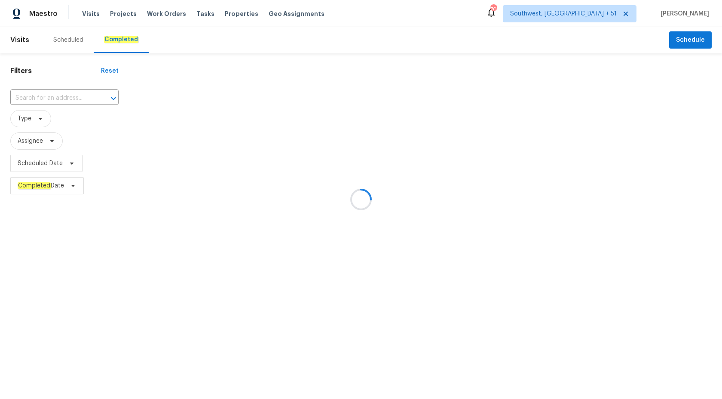
click at [40, 90] on div at bounding box center [361, 199] width 722 height 399
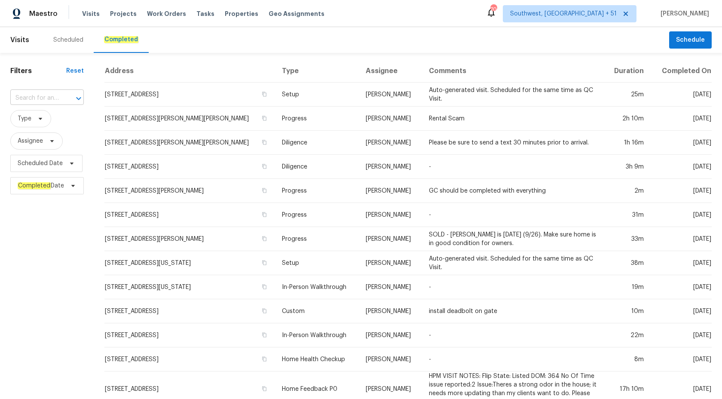
click at [44, 96] on input "text" at bounding box center [34, 98] width 49 height 13
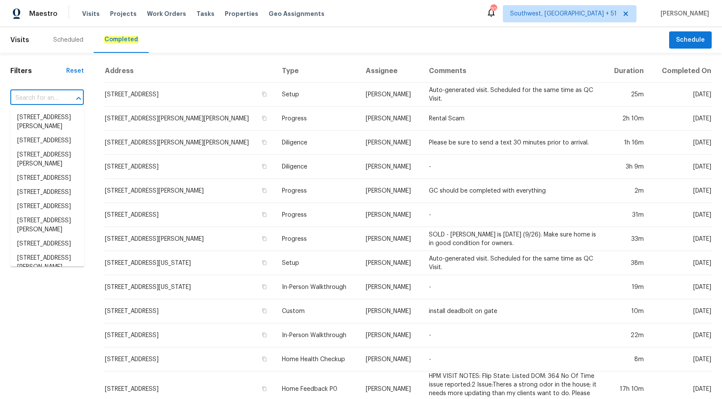
paste input "[STREET_ADDRESS]"
type input "[STREET_ADDRESS]"
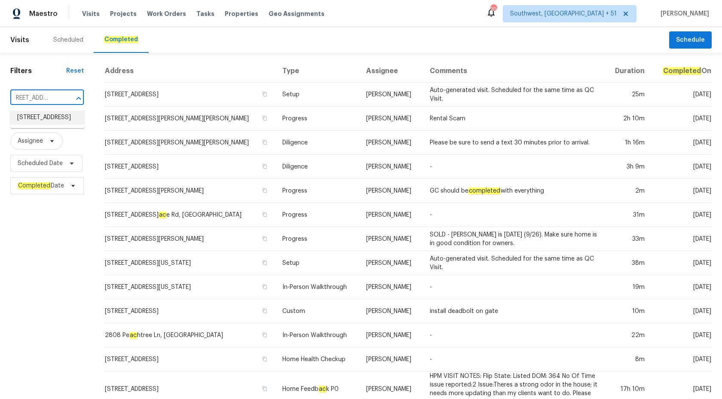
click at [49, 115] on li "[STREET_ADDRESS]" at bounding box center [47, 117] width 74 height 14
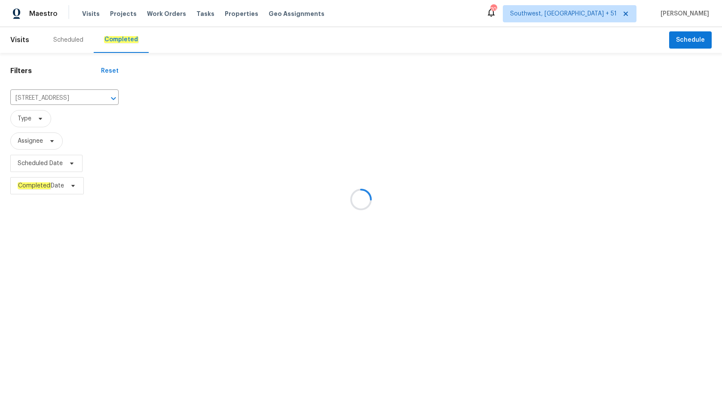
click at [362, 127] on div at bounding box center [361, 199] width 722 height 399
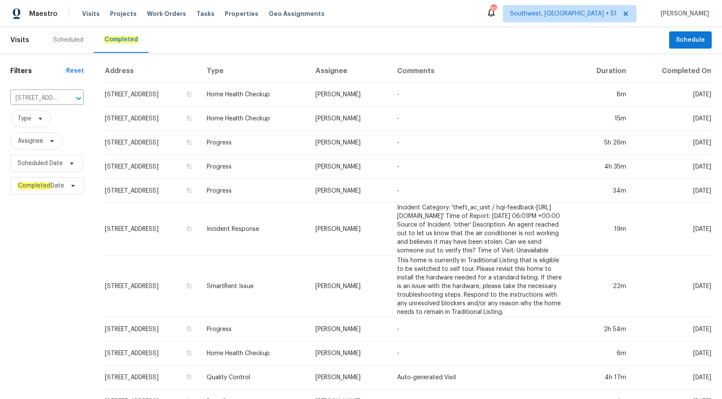
click at [362, 127] on td "[PERSON_NAME]" at bounding box center [350, 119] width 82 height 24
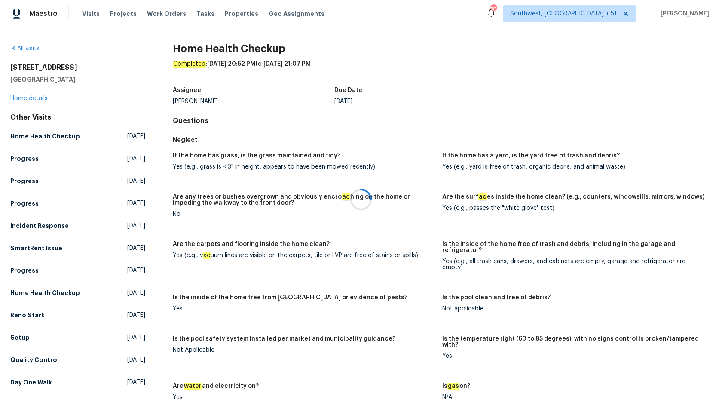
click at [24, 95] on div at bounding box center [361, 199] width 722 height 399
click at [23, 98] on link "Home details" at bounding box center [28, 98] width 37 height 6
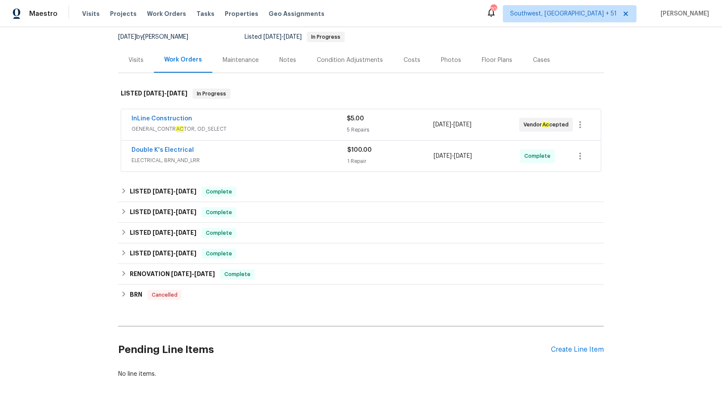
scroll to position [121, 0]
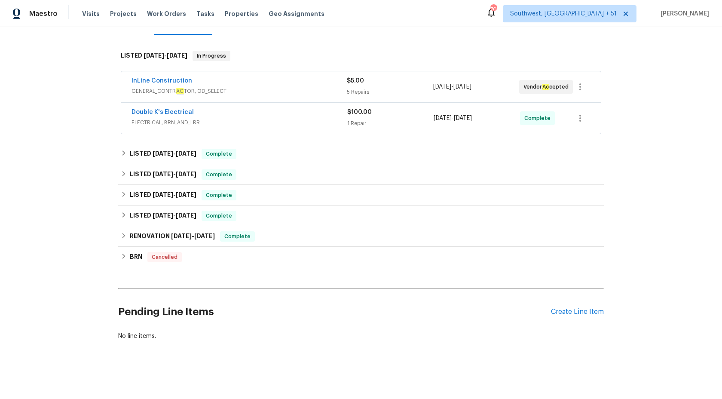
click at [317, 120] on span "ELECTRICAL, BRN_AND_LRR" at bounding box center [240, 122] width 216 height 9
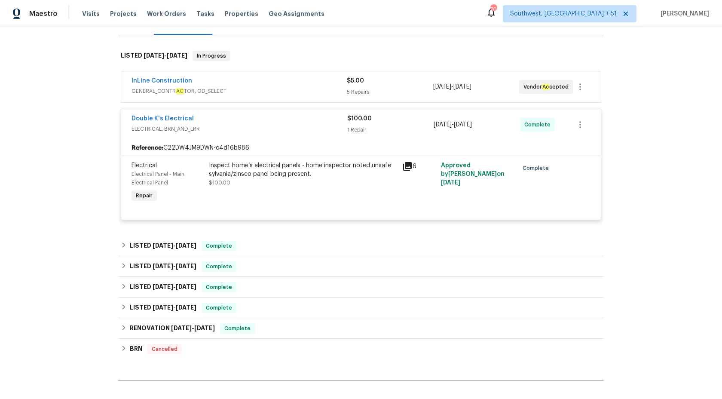
click at [325, 133] on div "Double K's Electrical ELECTRICAL, BRN_AND_LRR" at bounding box center [240, 124] width 216 height 21
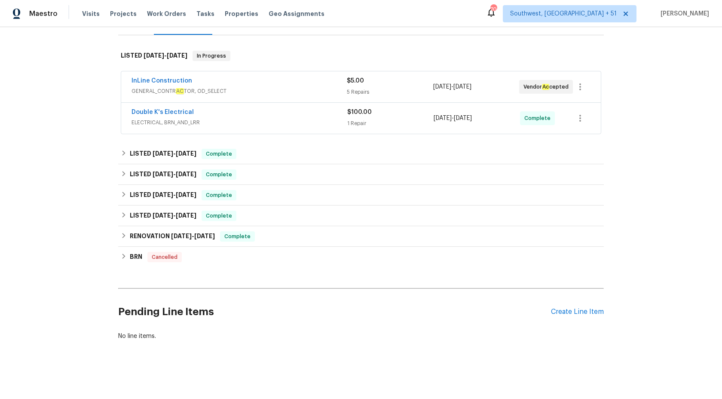
click at [290, 90] on span "GENERAL_CONTR AC TOR, OD_SELECT" at bounding box center [239, 91] width 215 height 9
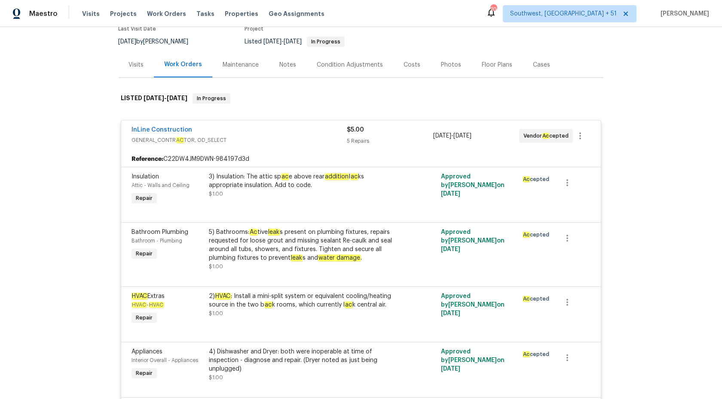
scroll to position [35, 0]
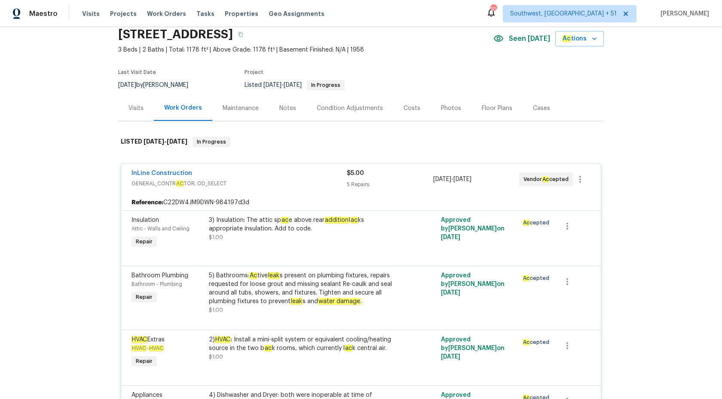
click at [356, 182] on div "5 Repairs" at bounding box center [390, 184] width 86 height 9
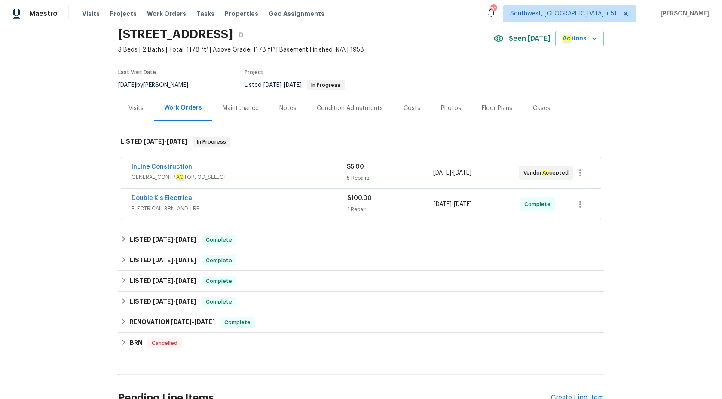
click at [61, 123] on div "B ac k to all projects [STREET_ADDRESS] 3 Beds | 2 Baths | Total: 1178 ft² | Ab…" at bounding box center [361, 213] width 722 height 372
click at [238, 222] on div "InLine Construction GENERAL_CONTR AC TOR, OD_SELECT $5.00 5 Repairs [DATE] - [D…" at bounding box center [361, 189] width 486 height 67
click at [238, 230] on div "LISTED [DATE] - [DATE] Complete" at bounding box center [361, 240] width 486 height 21
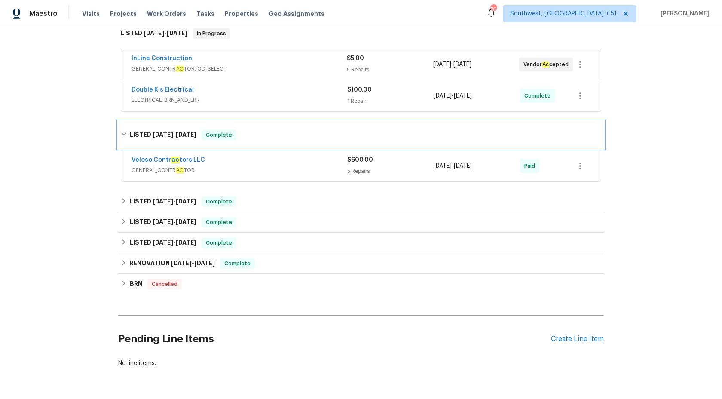
scroll to position [165, 0]
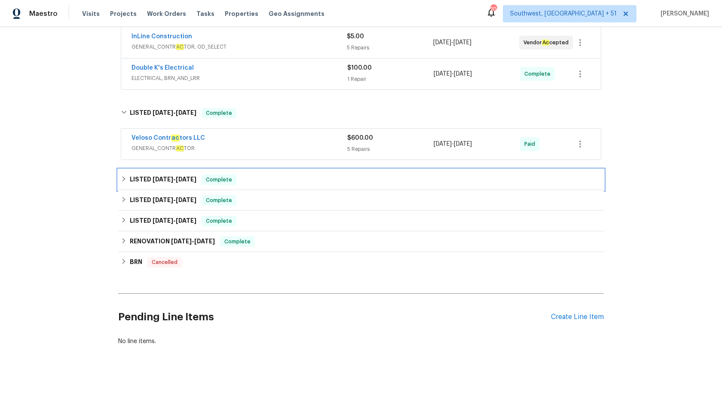
click at [200, 187] on div "LISTED [DATE] - [DATE] Complete" at bounding box center [361, 179] width 486 height 21
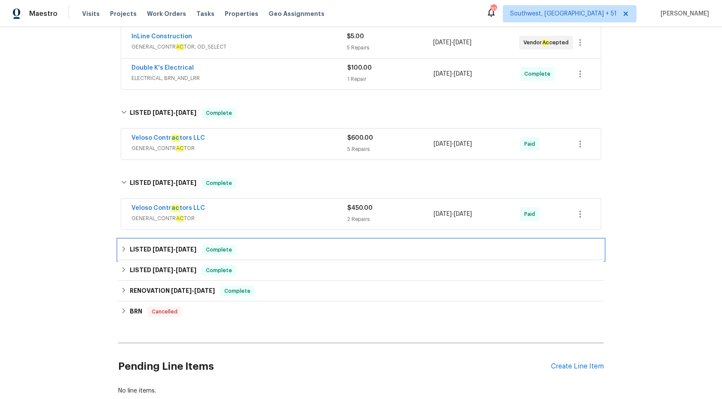
click at [239, 255] on div "LISTED [DATE] - [DATE] Complete" at bounding box center [361, 249] width 486 height 21
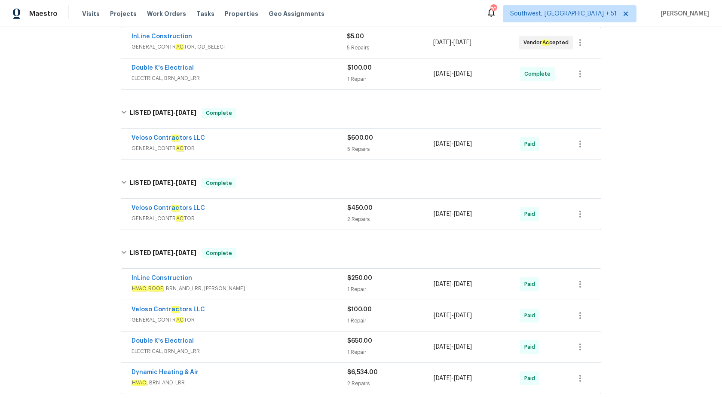
click at [310, 144] on span "GENERAL_CONTR AC TOR" at bounding box center [240, 148] width 216 height 9
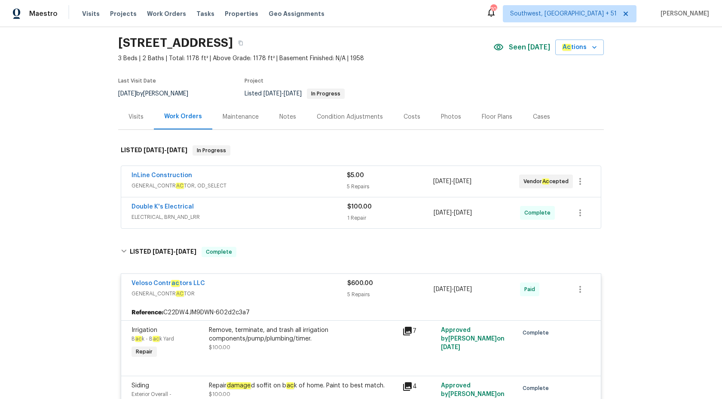
scroll to position [0, 0]
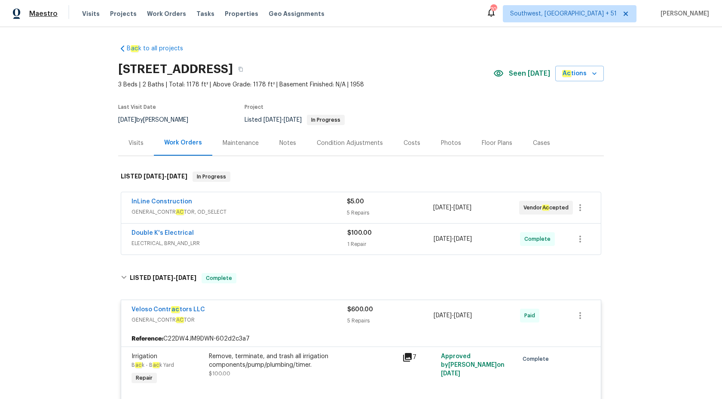
click at [41, 15] on span "Maestro" at bounding box center [43, 13] width 28 height 9
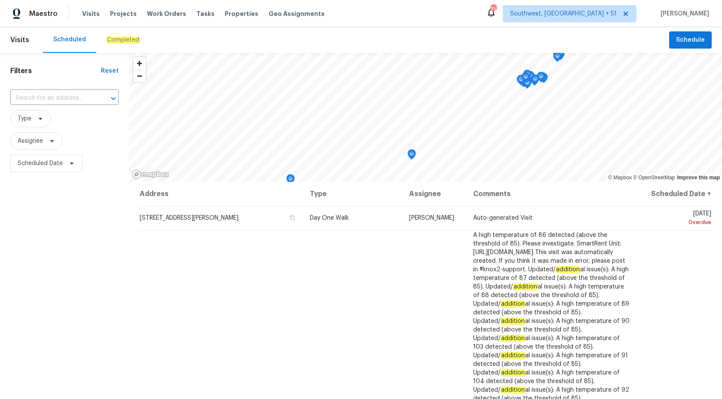
click at [120, 38] on em "Completed" at bounding box center [123, 40] width 33 height 7
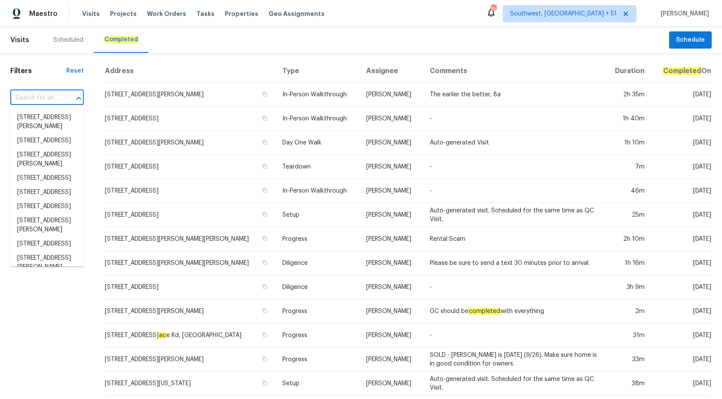
click at [39, 94] on input "text" at bounding box center [34, 98] width 49 height 13
paste input "[STREET_ADDRESS]"
type input "[STREET_ADDRESS]"
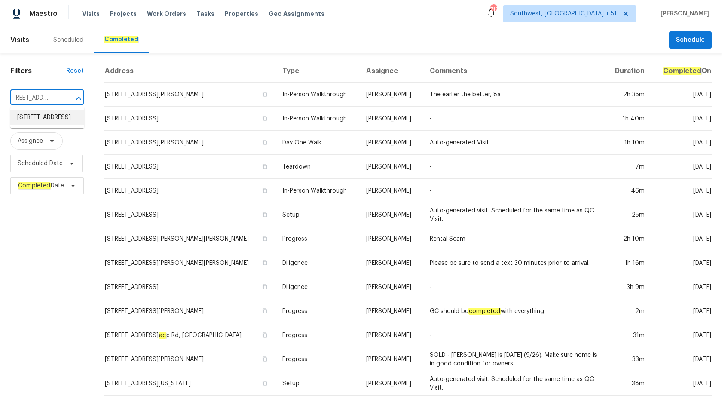
click at [54, 118] on li "[STREET_ADDRESS]" at bounding box center [47, 117] width 74 height 14
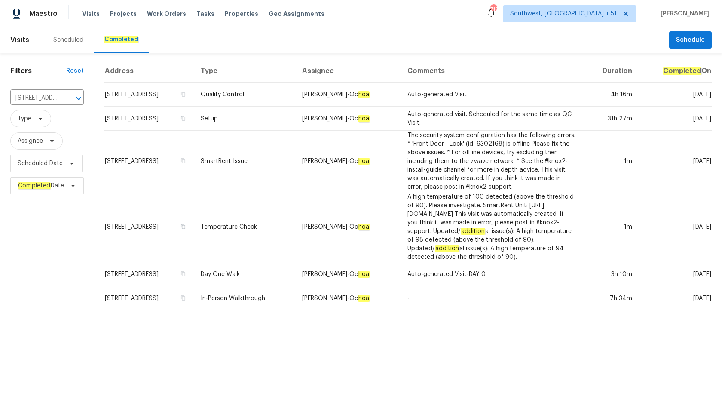
click at [453, 163] on td "The security system configuration has the following errors: * 'Front Door - Loc…" at bounding box center [492, 161] width 182 height 61
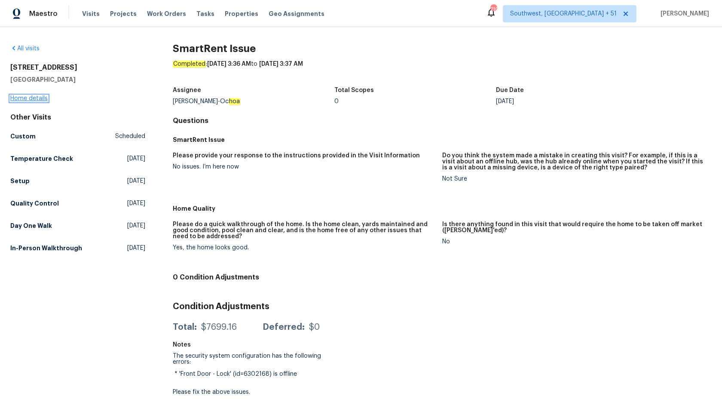
click at [45, 95] on link "Home details" at bounding box center [28, 98] width 37 height 6
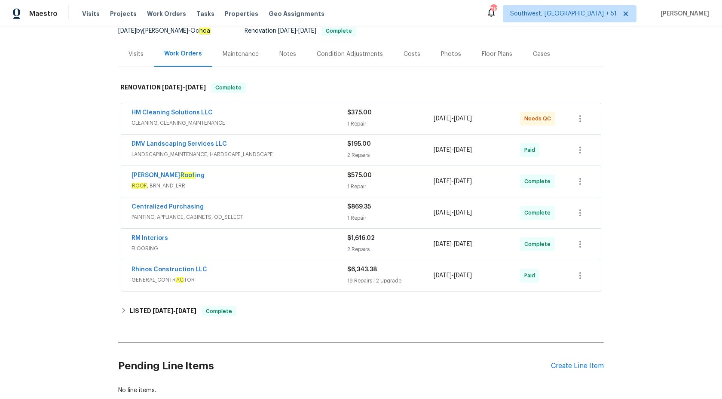
scroll to position [90, 0]
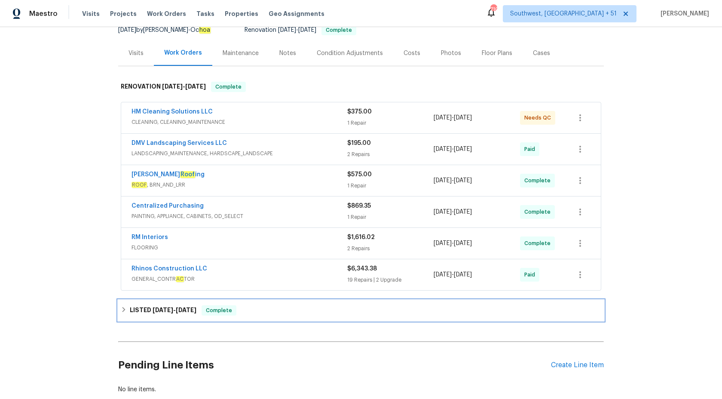
click at [224, 317] on div "LISTED [DATE] - [DATE] Complete" at bounding box center [361, 310] width 486 height 21
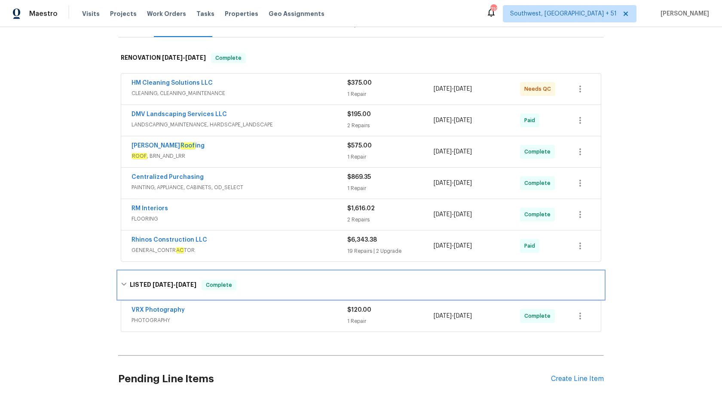
scroll to position [118, 0]
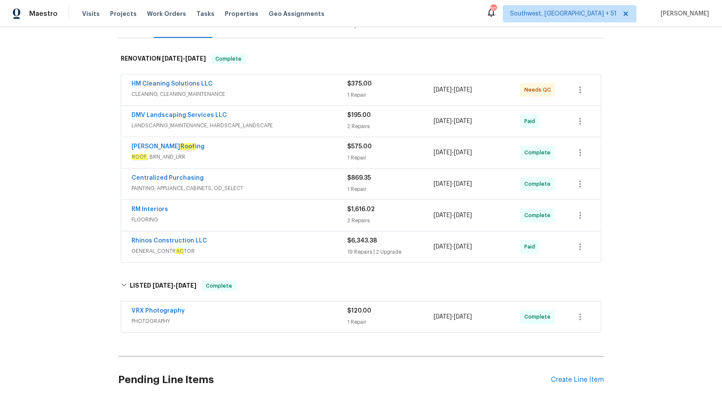
click at [334, 76] on div "HM Cleaning Solutions LLC CLEANING, CLEANING_MAINTENANCE $375.00 1 Repair [DATE…" at bounding box center [361, 89] width 480 height 31
click at [334, 89] on div "HM Cleaning Solutions LLC" at bounding box center [240, 85] width 216 height 10
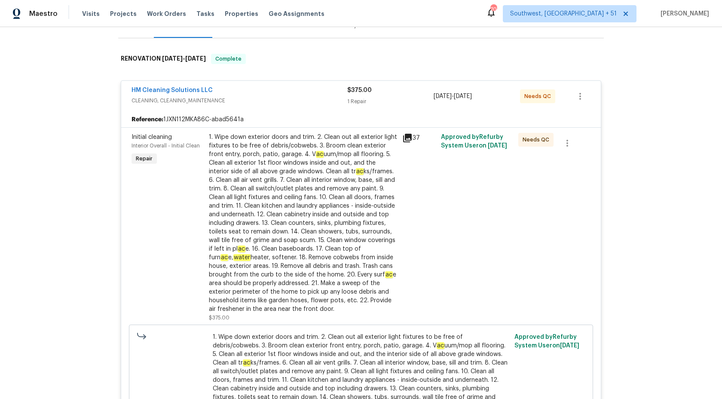
click at [336, 92] on div "HM Cleaning Solutions LLC" at bounding box center [240, 91] width 216 height 10
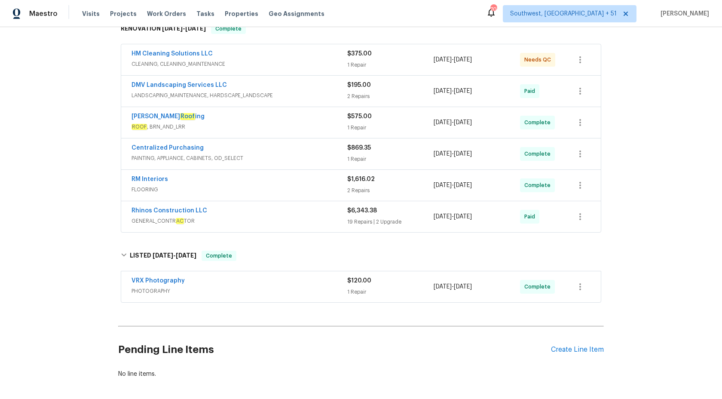
scroll to position [186, 0]
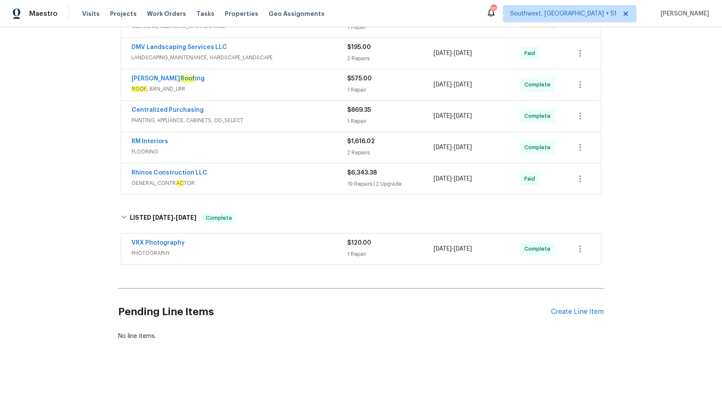
click at [311, 175] on div "Rhinos Construction LLC" at bounding box center [240, 174] width 216 height 10
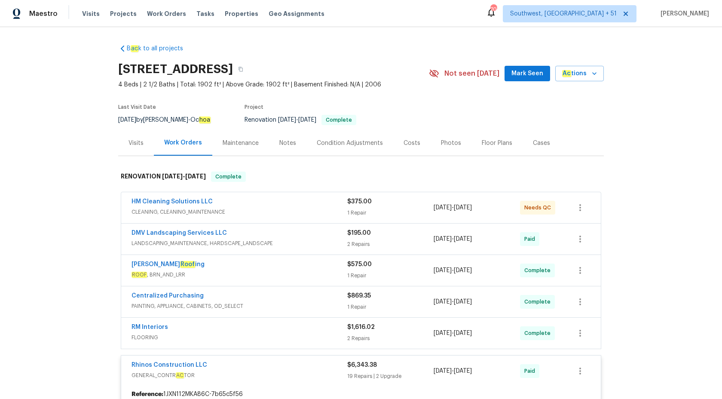
scroll to position [202, 0]
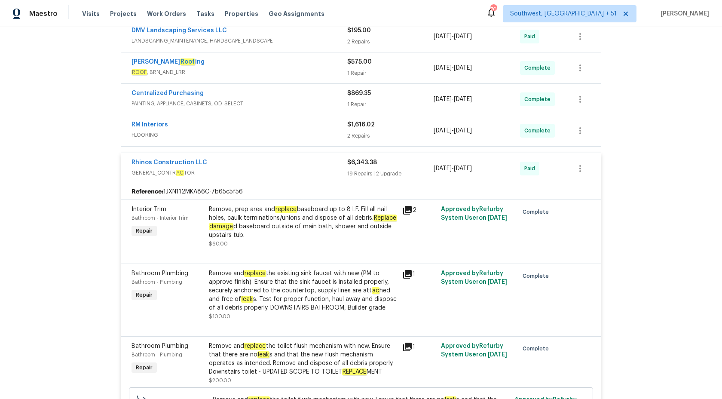
click at [336, 174] on span "GENERAL_CONTR AC TOR" at bounding box center [240, 173] width 216 height 9
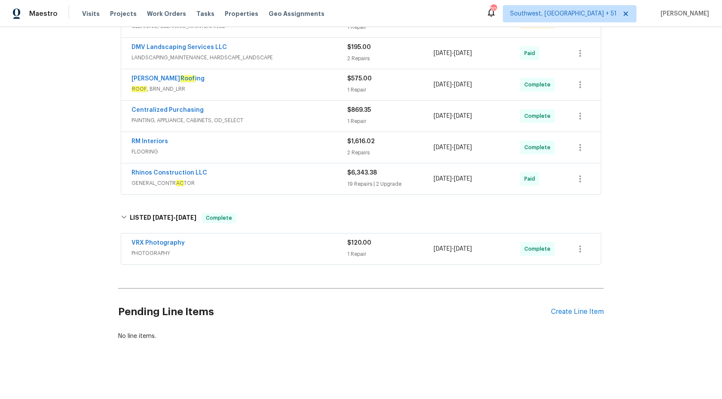
scroll to position [47, 0]
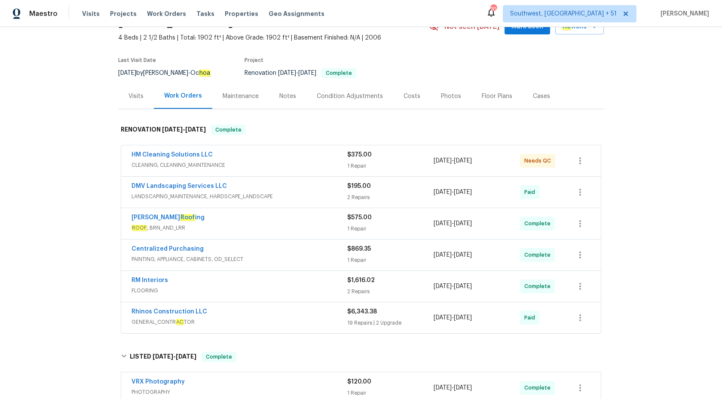
click at [37, 20] on div "Maestro" at bounding box center [29, 13] width 58 height 17
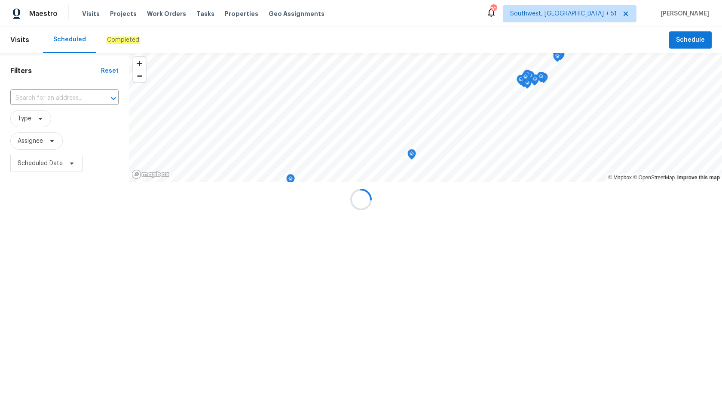
click at [40, 17] on div at bounding box center [361, 199] width 722 height 399
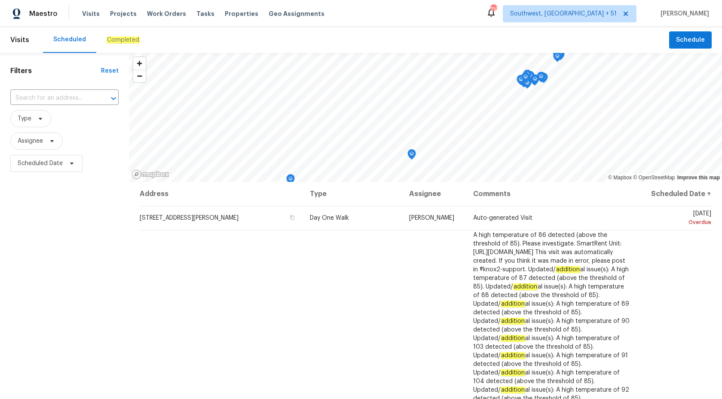
click at [110, 44] on div "Completed" at bounding box center [123, 40] width 33 height 9
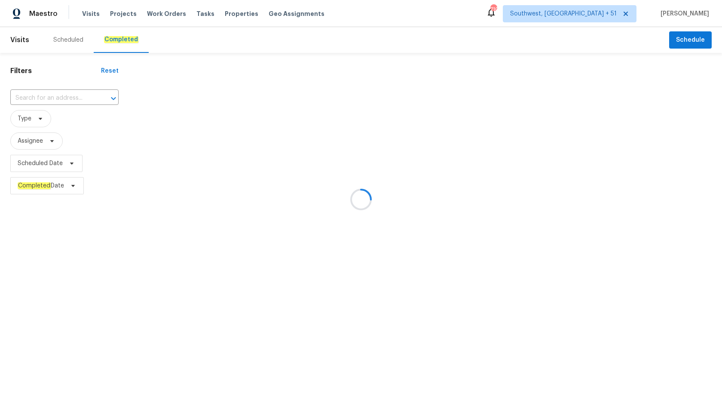
click at [54, 280] on div at bounding box center [361, 199] width 722 height 399
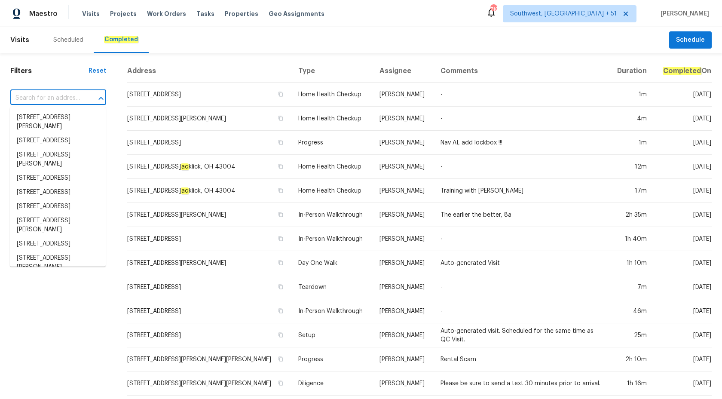
click at [34, 98] on input "text" at bounding box center [46, 98] width 72 height 13
paste input "[STREET_ADDRESS]"
type input "[STREET_ADDRESS]"
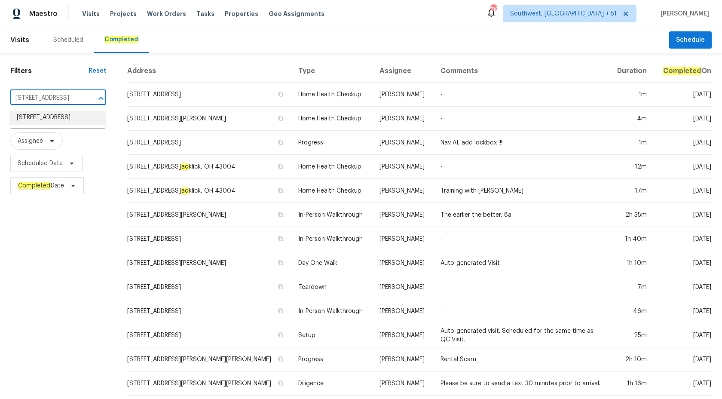
click at [43, 122] on li "[STREET_ADDRESS]" at bounding box center [58, 117] width 96 height 14
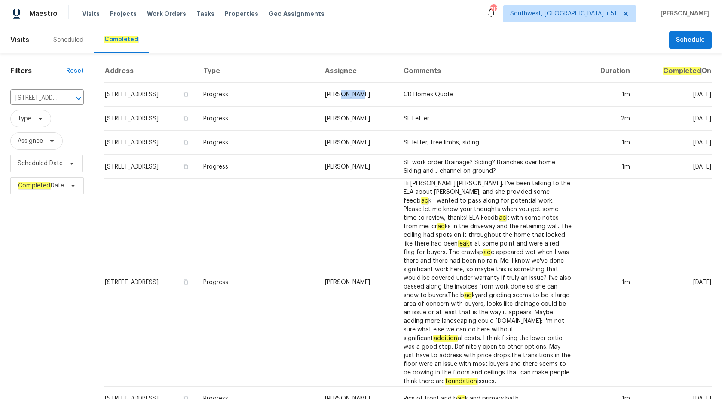
click at [377, 96] on td "[PERSON_NAME]" at bounding box center [357, 95] width 79 height 24
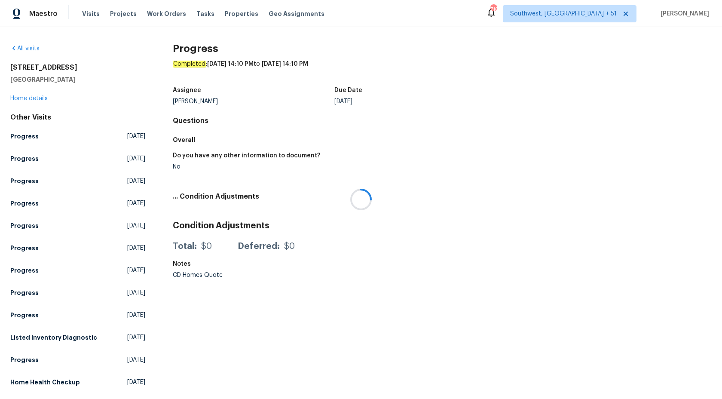
click at [33, 101] on div at bounding box center [361, 199] width 722 height 399
click at [33, 99] on link "Home details" at bounding box center [28, 98] width 37 height 6
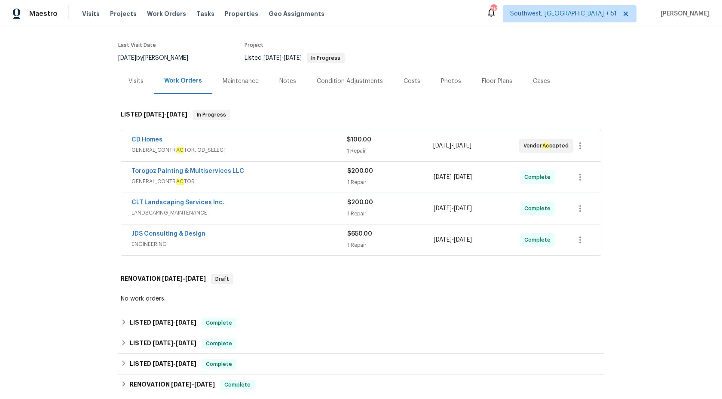
scroll to position [119, 0]
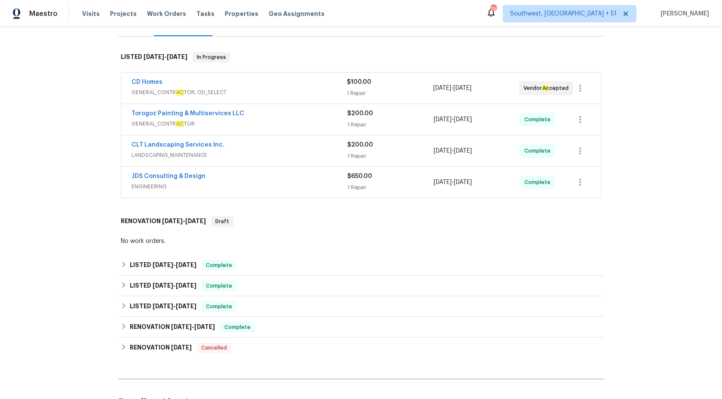
click at [344, 87] on div "CD Homes" at bounding box center [239, 83] width 215 height 10
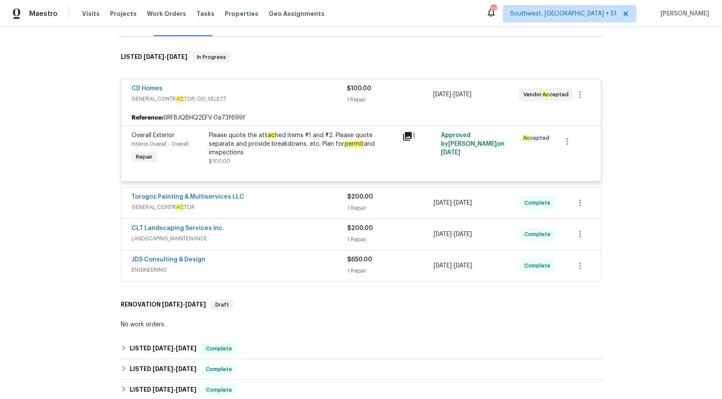
click at [294, 208] on span "GENERAL_CONTR AC TOR" at bounding box center [240, 207] width 216 height 9
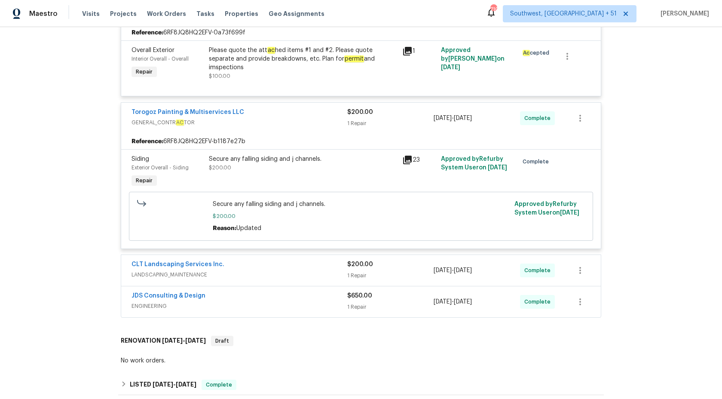
scroll to position [305, 0]
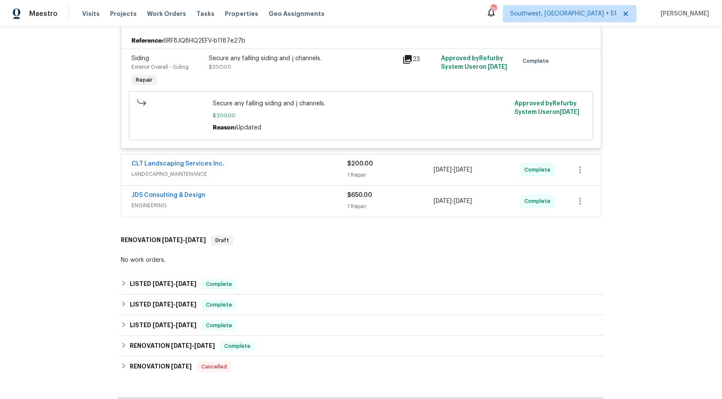
click at [287, 210] on span "ENGINEERING" at bounding box center [240, 205] width 216 height 9
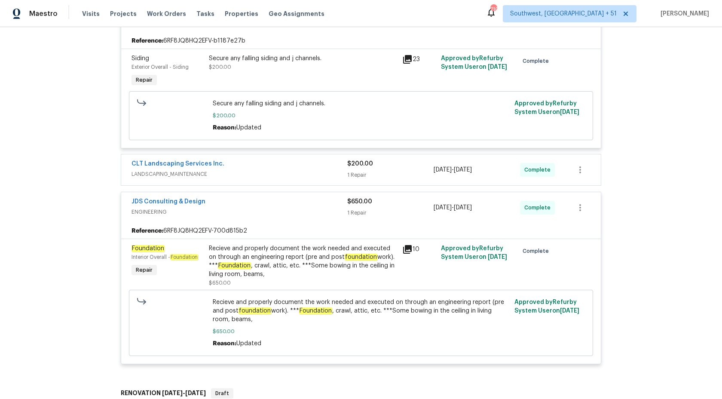
click at [326, 165] on div "CLT Landscaping Services Inc." at bounding box center [240, 164] width 216 height 10
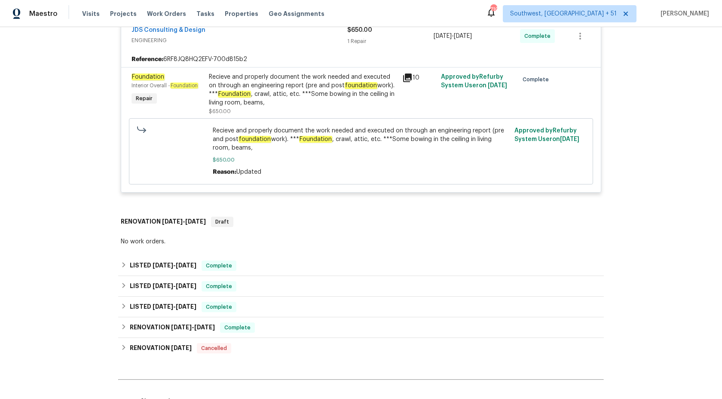
scroll to position [574, 0]
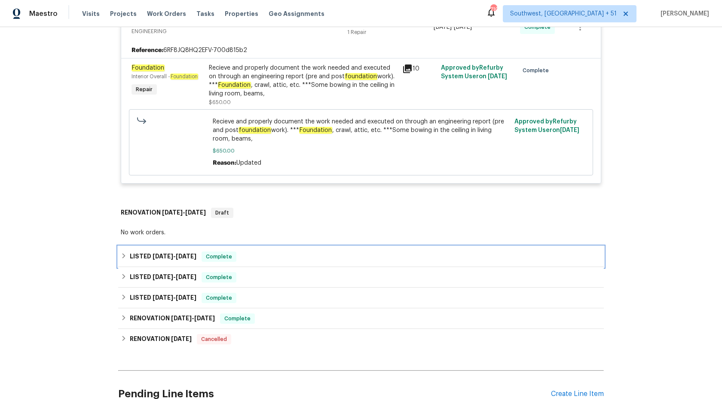
click at [214, 259] on span "Complete" at bounding box center [218, 256] width 33 height 9
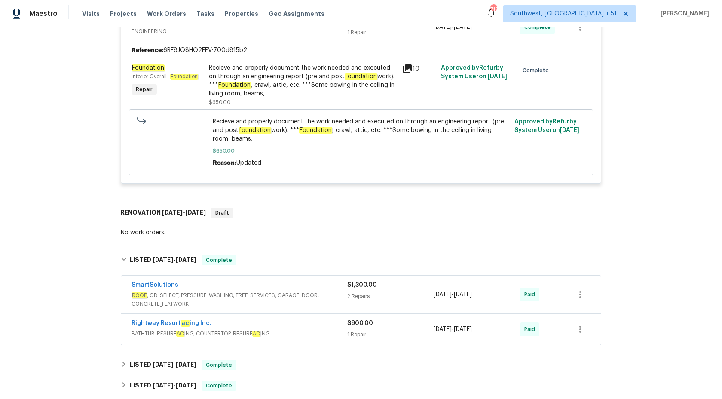
click at [319, 329] on div "Rightway Resurf ac ing Inc." at bounding box center [240, 324] width 216 height 10
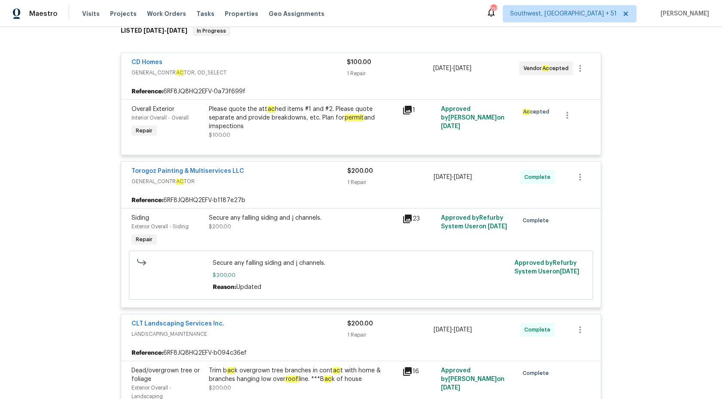
scroll to position [122, 0]
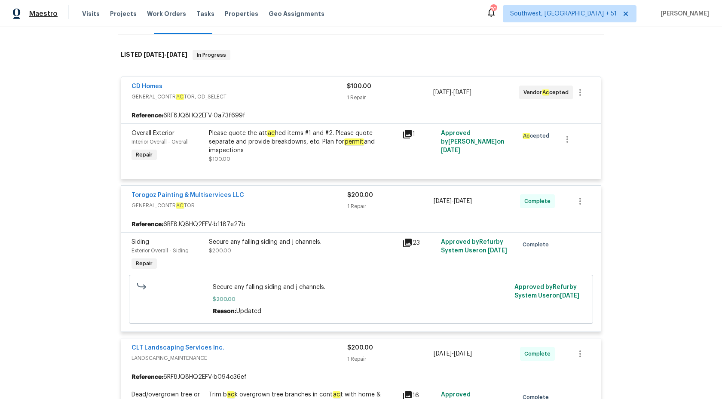
click at [47, 15] on span "Maestro" at bounding box center [43, 13] width 28 height 9
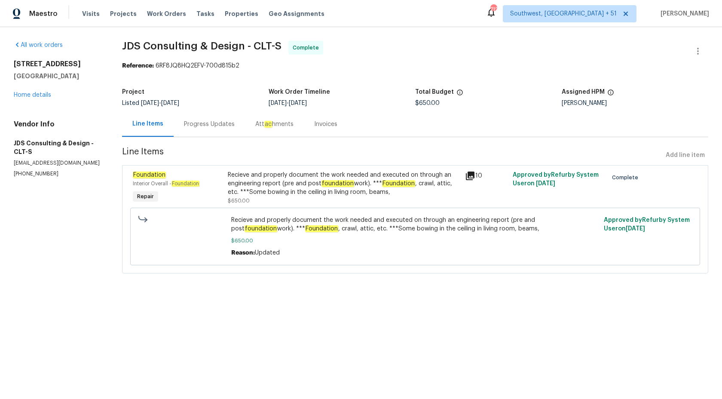
click at [213, 122] on div "Progress Updates" at bounding box center [209, 124] width 51 height 9
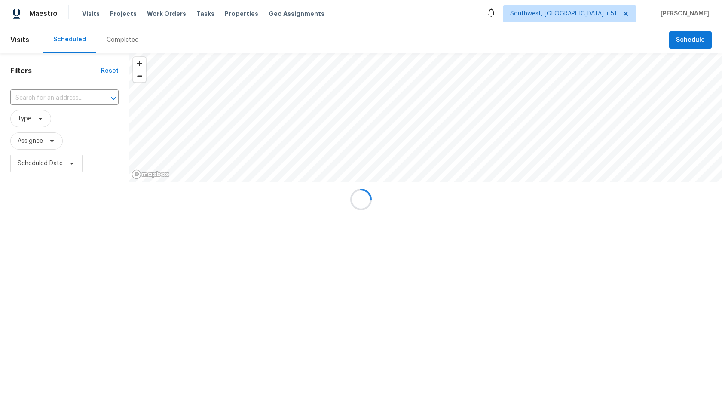
click at [88, 283] on div at bounding box center [361, 199] width 722 height 399
click at [124, 41] on div at bounding box center [361, 199] width 722 height 399
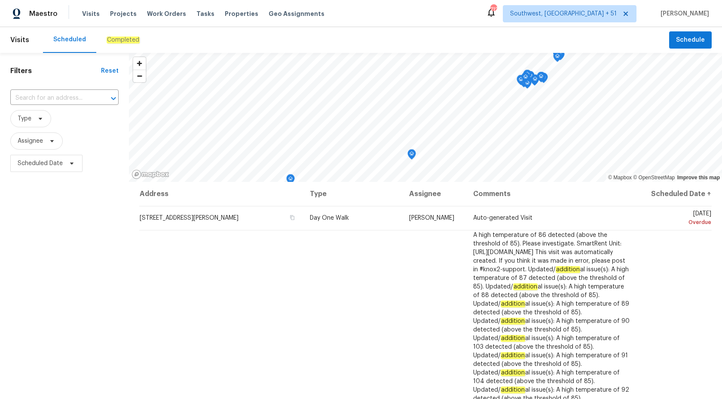
click at [116, 40] on em "Completed" at bounding box center [123, 40] width 33 height 7
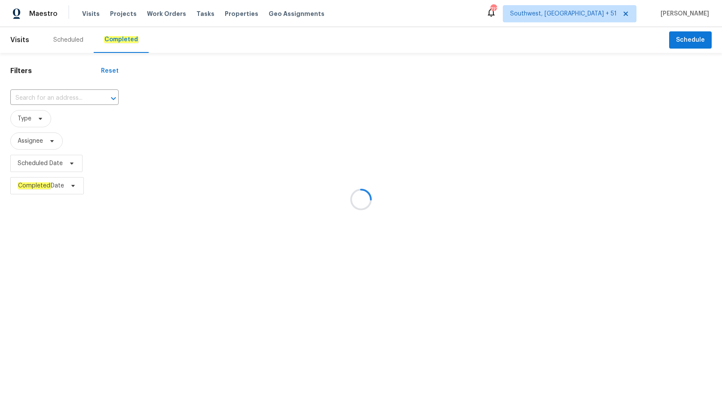
click at [38, 103] on div at bounding box center [361, 199] width 722 height 399
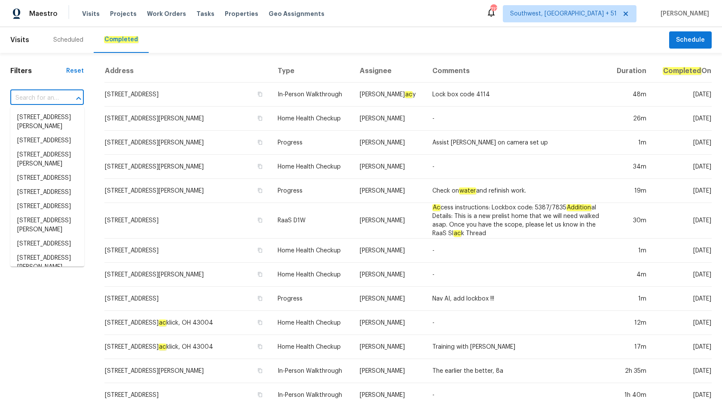
click at [38, 103] on input "text" at bounding box center [34, 98] width 49 height 13
paste input "[STREET_ADDRESS]"
type input "[STREET_ADDRESS]"
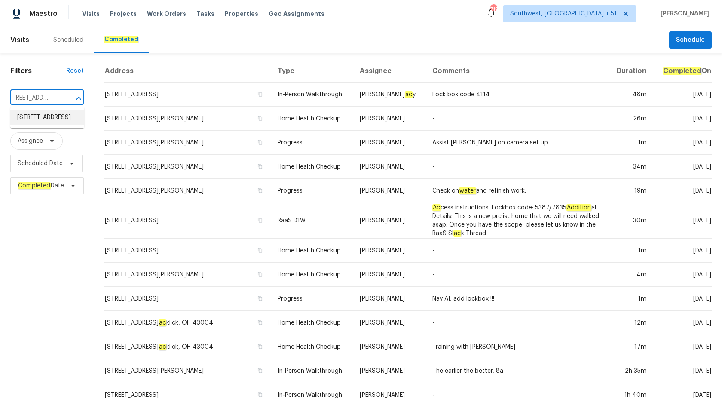
click at [46, 118] on li "[STREET_ADDRESS]" at bounding box center [47, 117] width 74 height 14
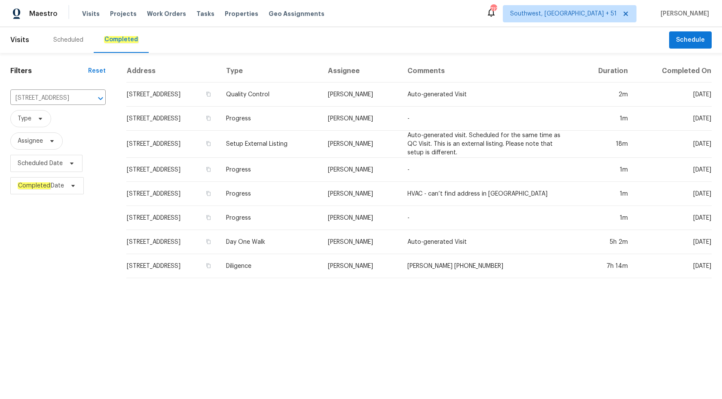
click at [321, 107] on td "Progress" at bounding box center [270, 119] width 102 height 24
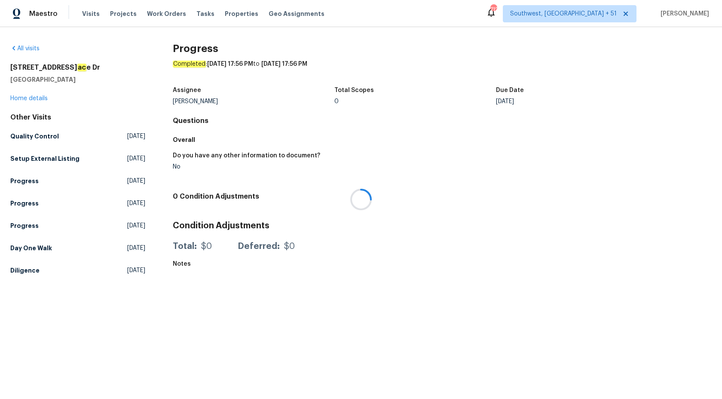
click at [25, 101] on div at bounding box center [361, 199] width 722 height 399
click at [21, 98] on link "Home details" at bounding box center [28, 98] width 37 height 6
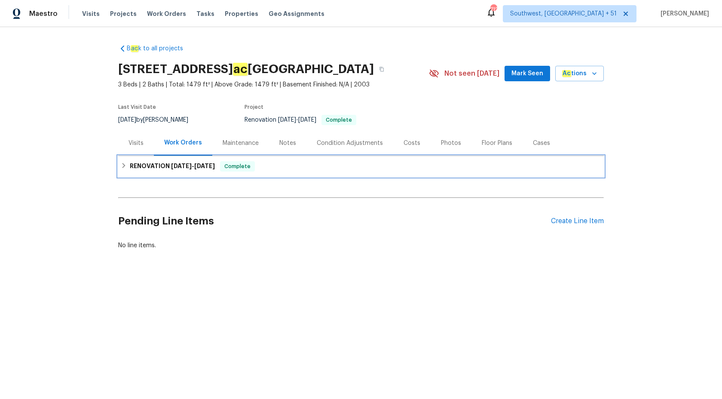
click at [220, 172] on div "RENOVATION [DATE] - [DATE] Complete" at bounding box center [361, 166] width 486 height 21
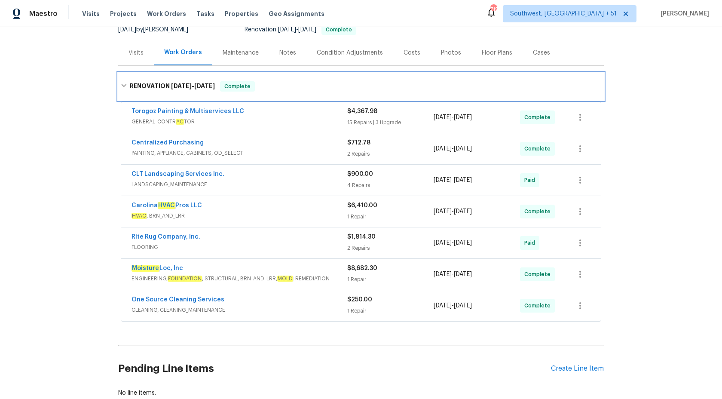
scroll to position [106, 0]
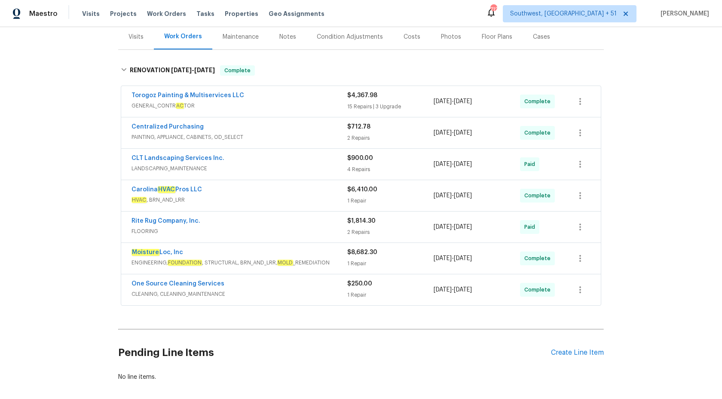
click at [261, 94] on div "Torogoz Painting & Multiservices LLC" at bounding box center [240, 96] width 216 height 10
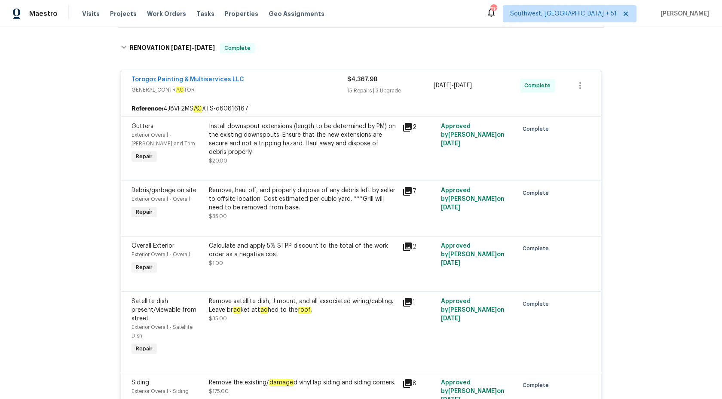
scroll to position [0, 0]
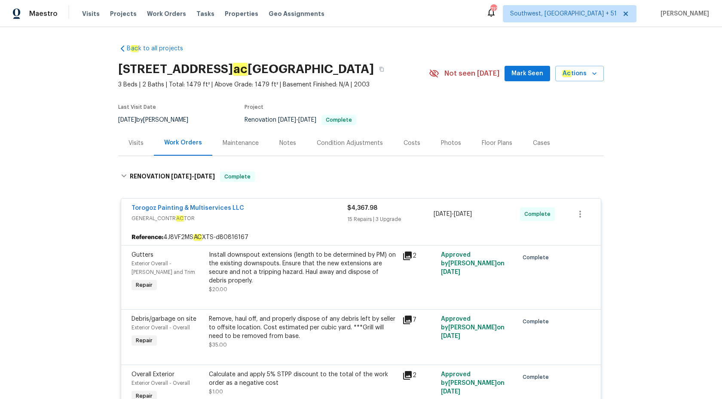
click at [360, 205] on span "$4,367.98" at bounding box center [362, 208] width 30 height 6
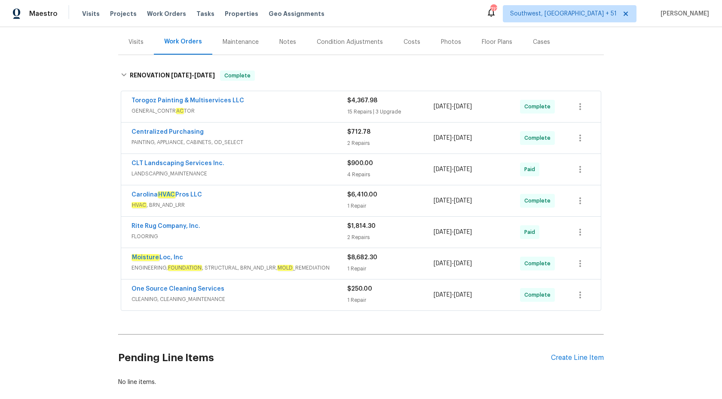
scroll to position [102, 0]
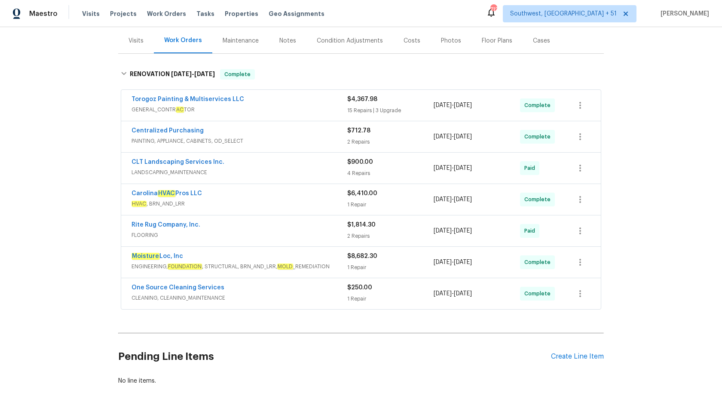
click at [315, 264] on span "ENGINEERING, FOUNDATION , STRUCTURAL, BRN_AND_LRR, MOLD _REMEDIATION" at bounding box center [240, 266] width 216 height 9
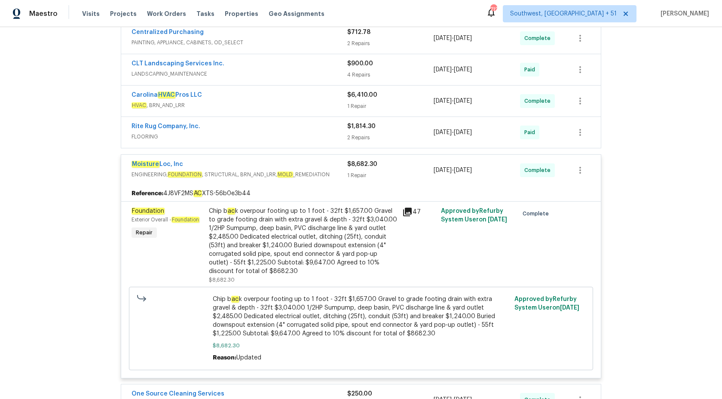
scroll to position [230, 0]
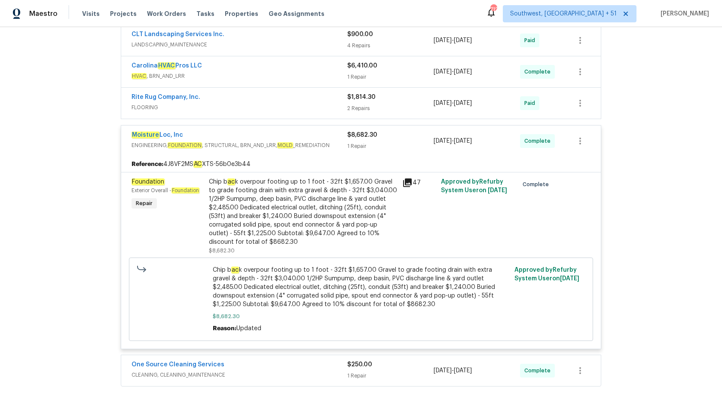
click at [38, 224] on div "B ac k to all projects [STREET_ADDRESS] 3 Beds | 2 Baths | Total: 1479 ft² | Ab…" at bounding box center [361, 213] width 722 height 372
click at [45, 15] on span "Maestro" at bounding box center [43, 13] width 28 height 9
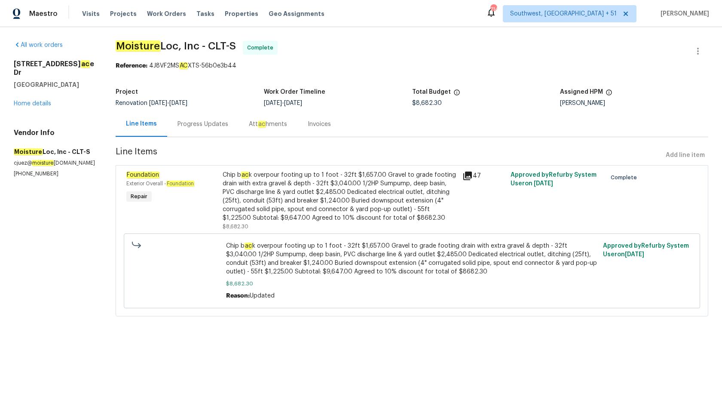
click at [171, 132] on div "Progress Updates" at bounding box center [202, 123] width 71 height 25
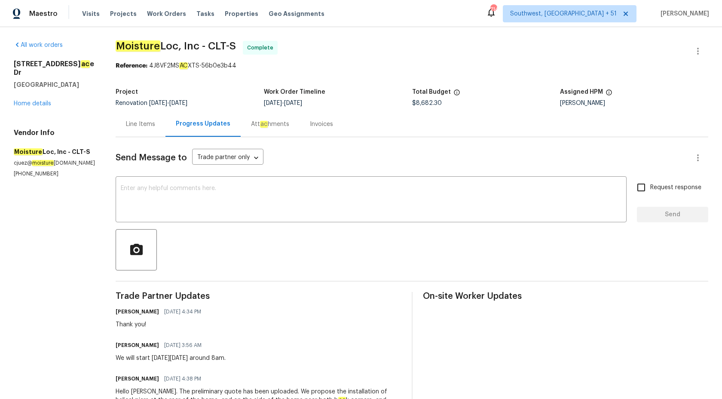
scroll to position [115, 0]
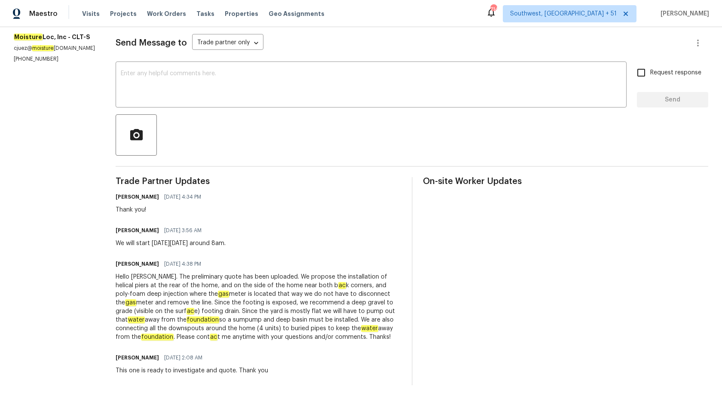
click at [201, 281] on div "Hello [PERSON_NAME]. The preliminary quote has been uploaded. We propose the in…" at bounding box center [259, 307] width 286 height 69
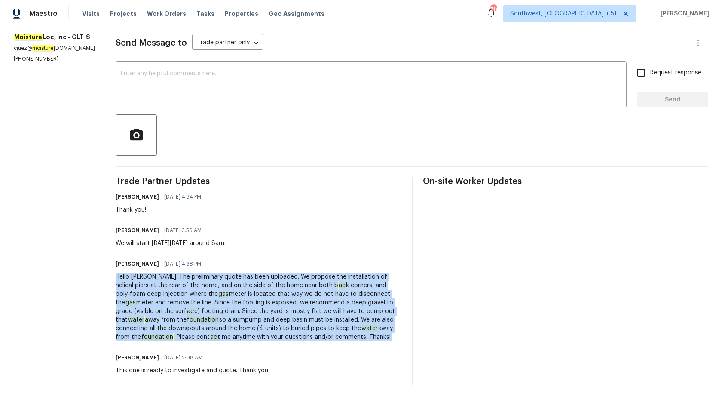
click at [201, 281] on div "Hello [PERSON_NAME]. The preliminary quote has been uploaded. We propose the in…" at bounding box center [259, 307] width 286 height 69
copy div "Hello [PERSON_NAME]. The preliminary quote has been uploaded. We propose the in…"
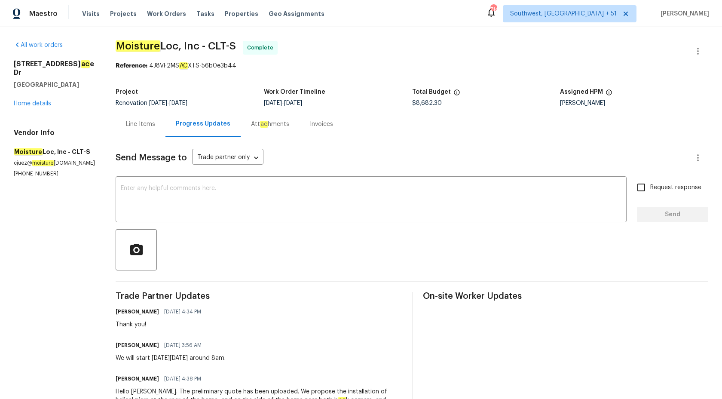
click at [310, 128] on div "Invoices" at bounding box center [321, 124] width 23 height 9
